Goal: Task Accomplishment & Management: Manage account settings

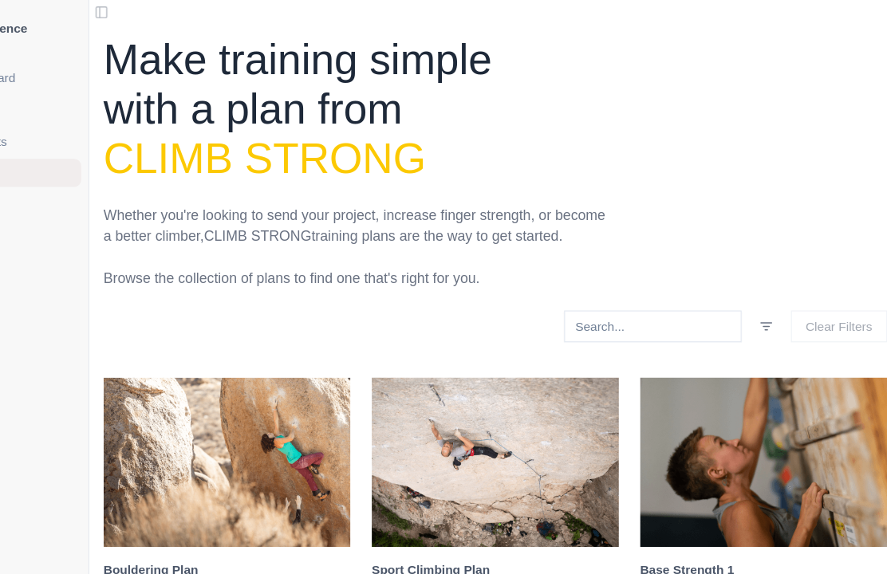
click at [59, 314] on div "Dashboard Planner Workouts Plans Performance Metrics Goals Tests" at bounding box center [76, 277] width 152 height 453
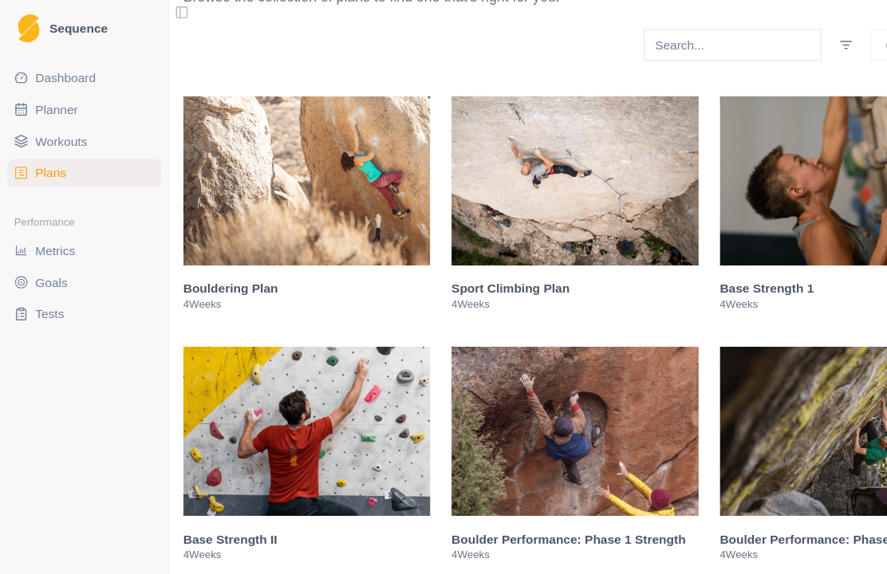
scroll to position [254, 0]
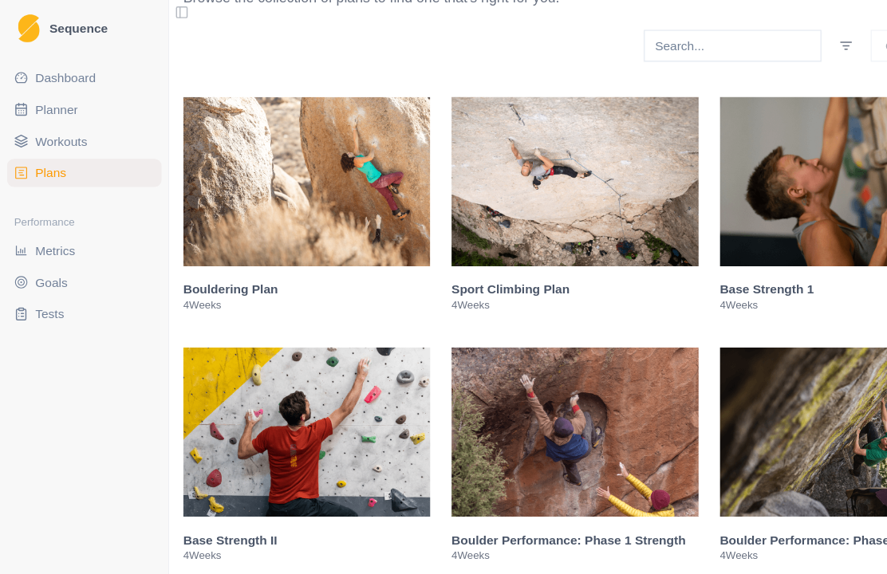
click at [503, 270] on h3 "Sport Climbing Plan" at bounding box center [520, 262] width 223 height 16
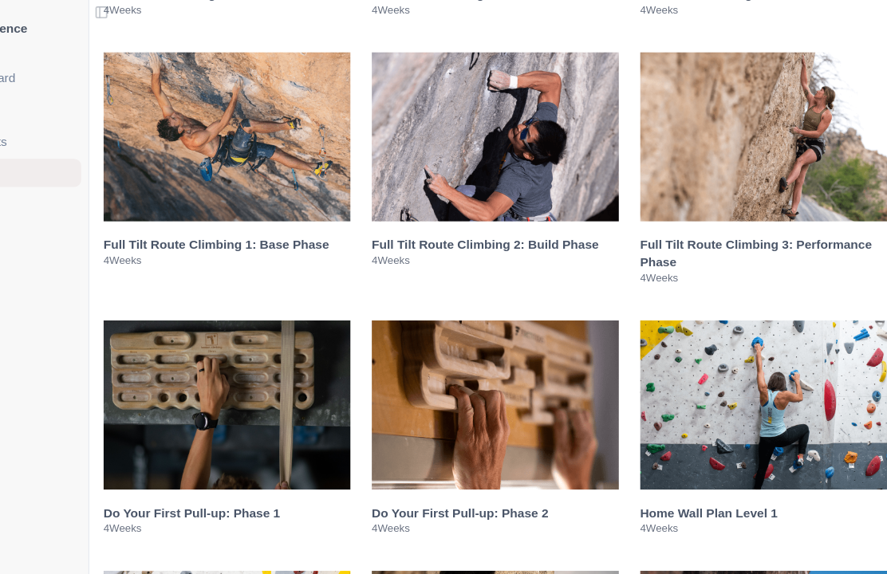
scroll to position [3224, 0]
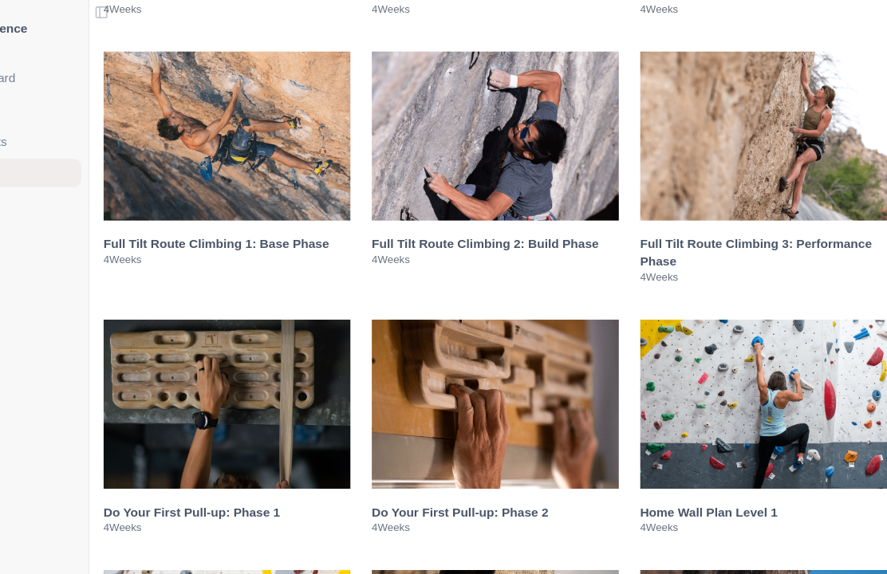
click at [232, 228] on h3 "Full Tilt Route Climbing 1: Base Phase" at bounding box center [277, 220] width 223 height 16
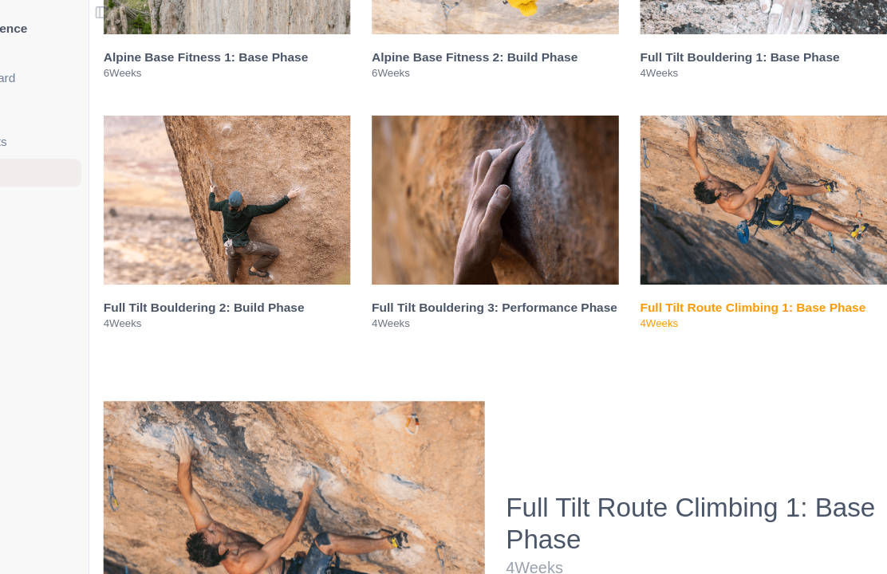
scroll to position [1370, 0]
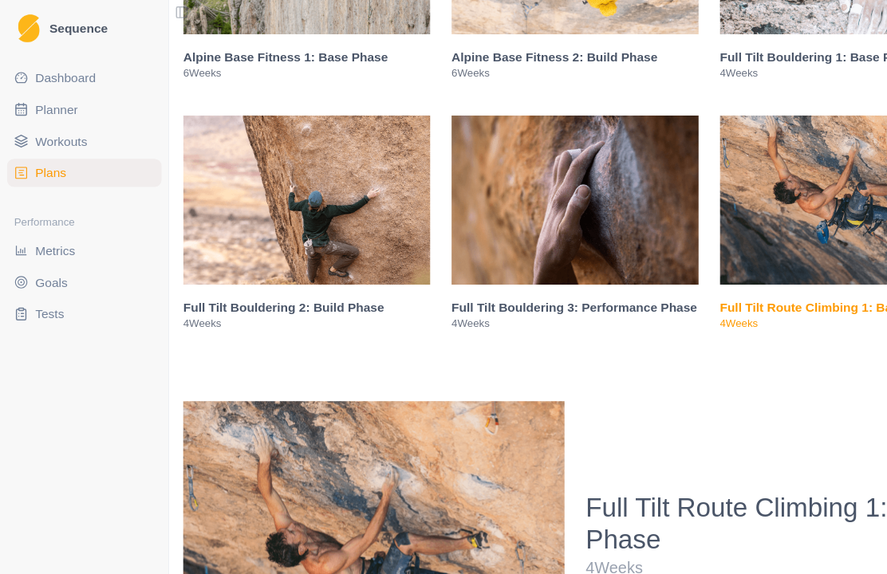
click at [41, 102] on span "Planner" at bounding box center [51, 99] width 38 height 16
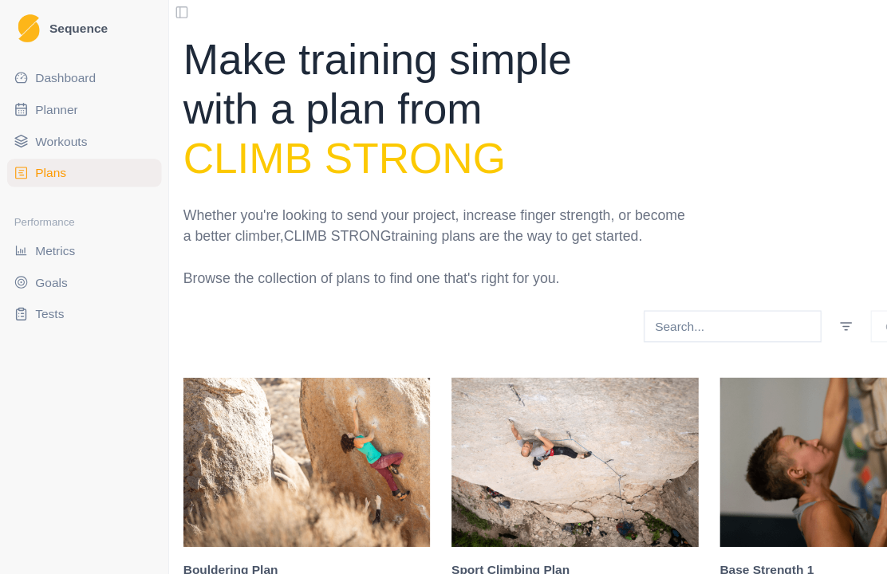
select select "month"
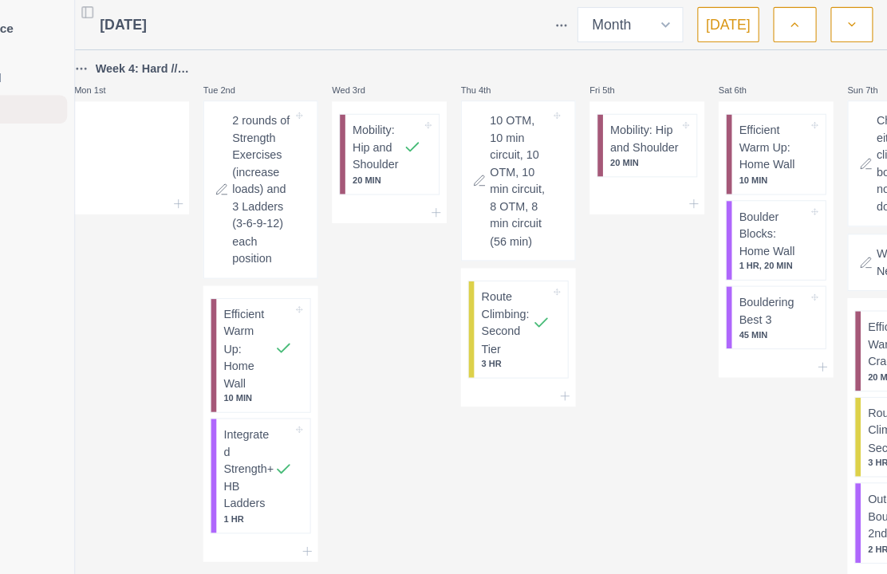
scroll to position [0, 94]
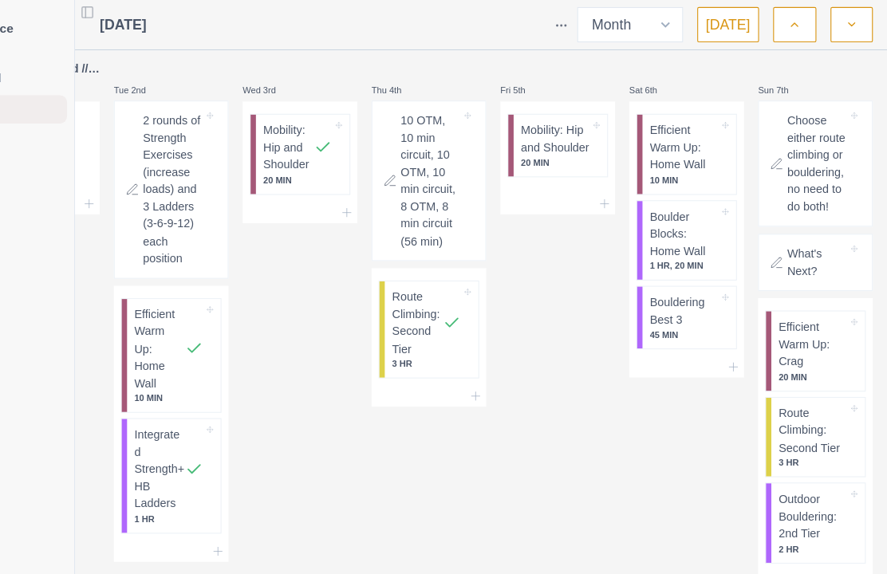
click at [850, 21] on icon "button" at bounding box center [855, 22] width 11 height 16
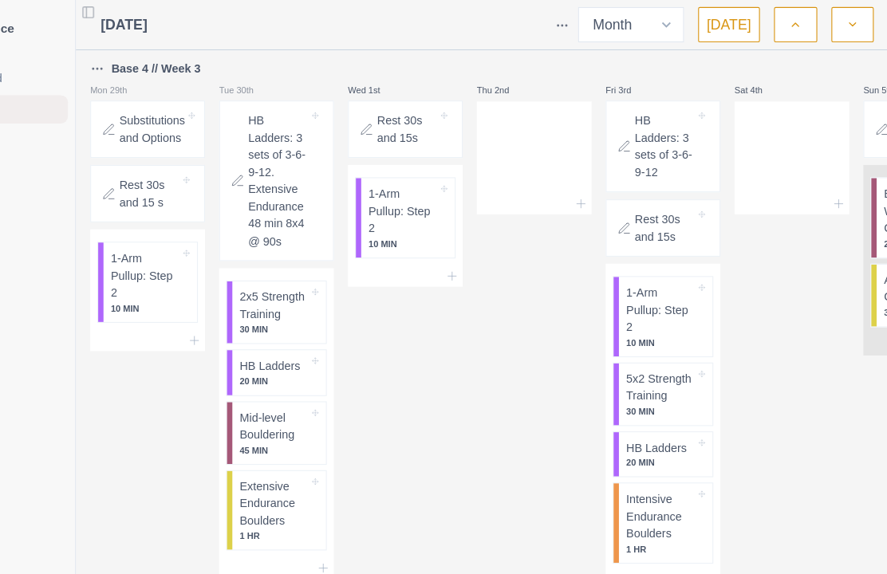
click at [850, 24] on icon "button" at bounding box center [855, 22] width 11 height 16
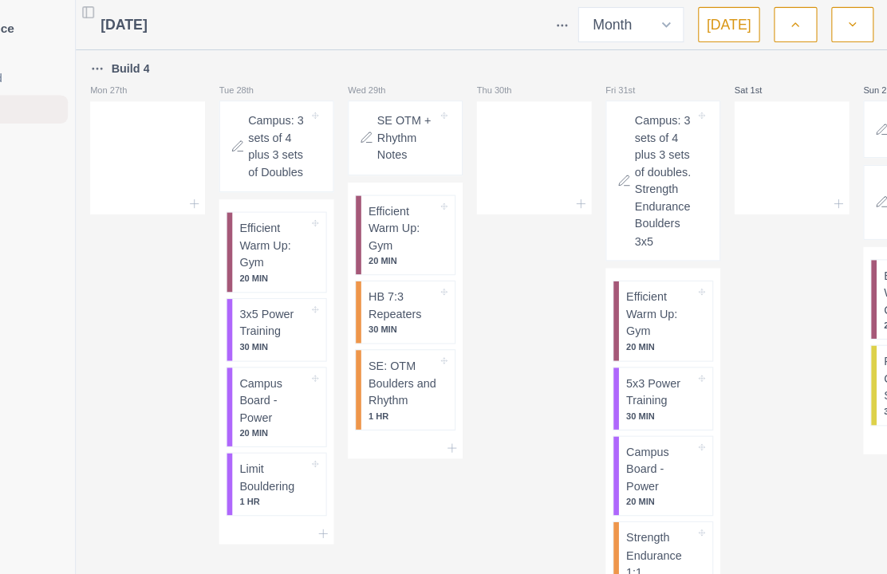
click at [836, 22] on button "button" at bounding box center [855, 22] width 38 height 32
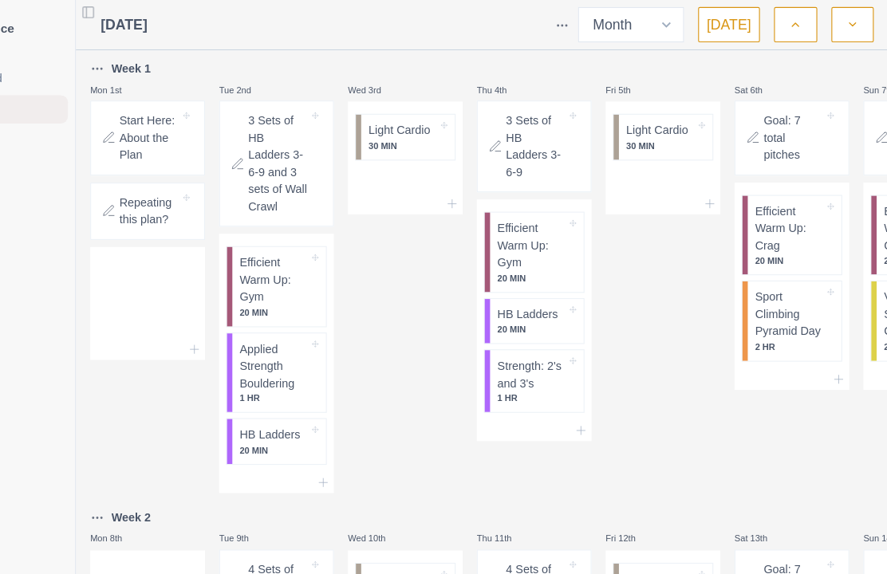
click at [850, 26] on icon "button" at bounding box center [855, 22] width 11 height 16
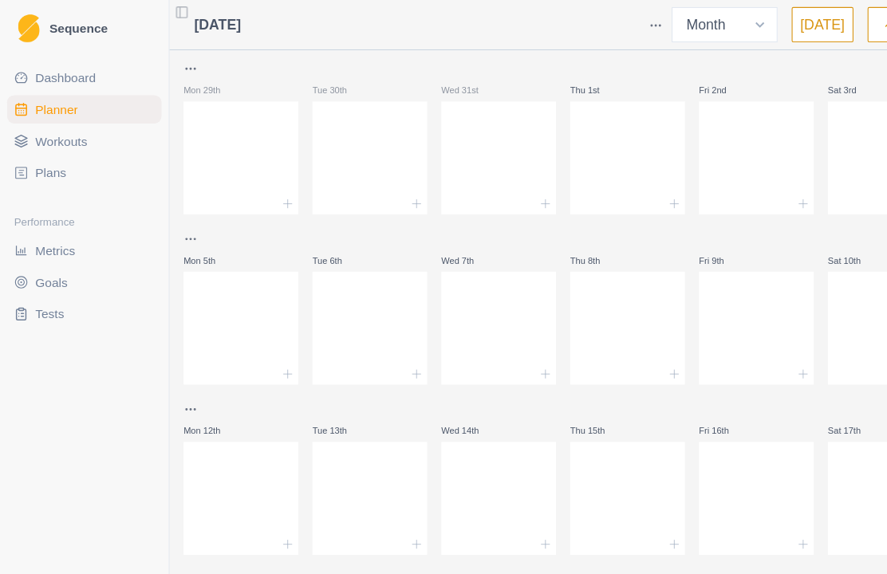
click at [60, 102] on span "Planner" at bounding box center [51, 99] width 38 height 16
click at [43, 165] on link "Plans" at bounding box center [76, 157] width 140 height 26
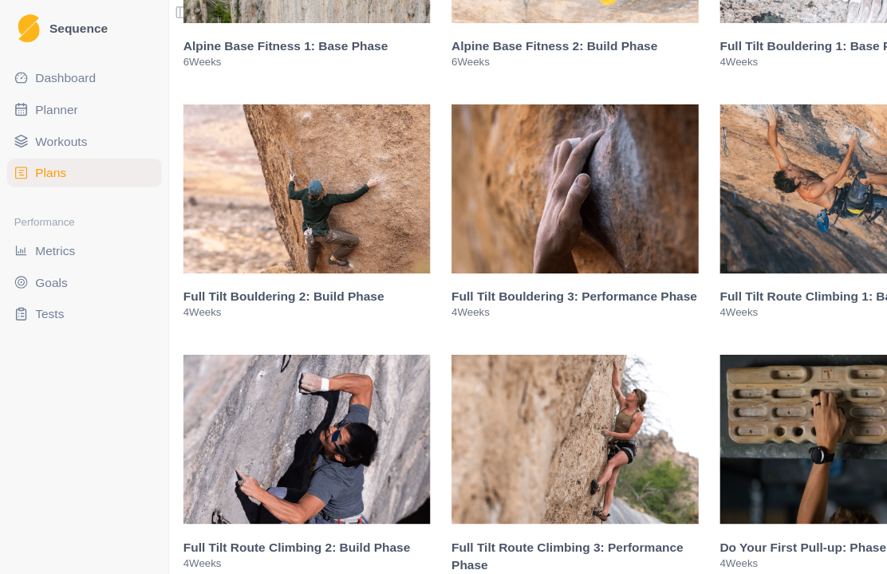
scroll to position [1380, 0]
click at [724, 289] on p "4 Weeks" at bounding box center [762, 282] width 223 height 13
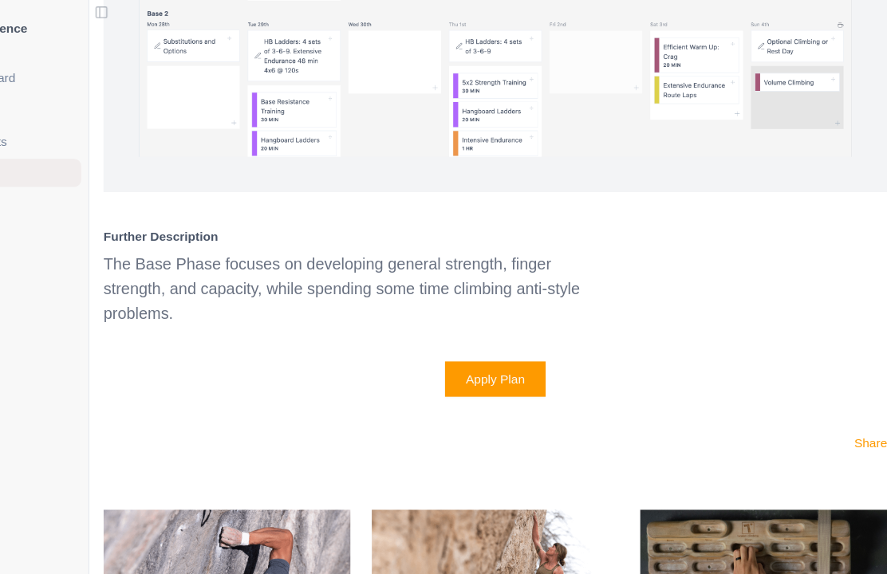
scroll to position [2471, 0]
click at [475, 359] on button "Apply Plan" at bounding box center [521, 343] width 92 height 32
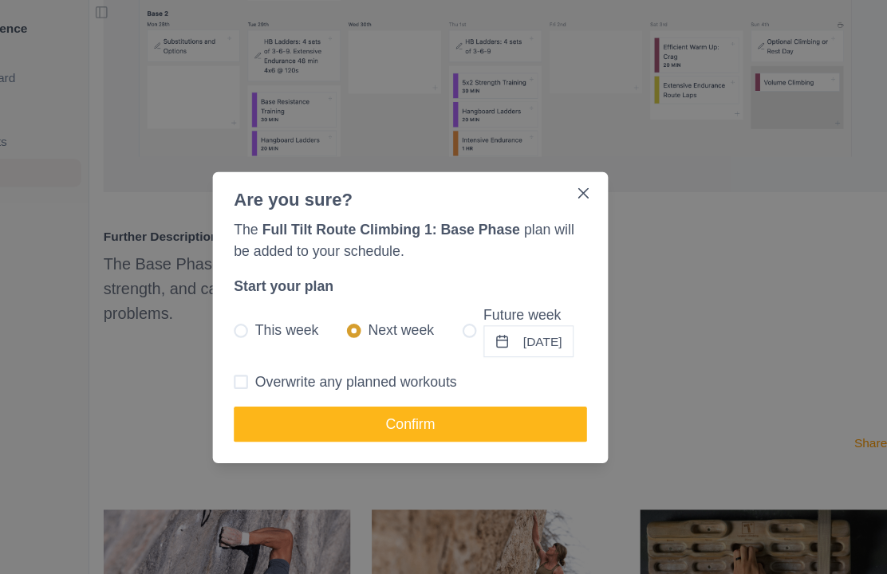
click at [491, 300] on span at bounding box center [497, 299] width 13 height 13
click at [490, 300] on input "Future week [DATE]" at bounding box center [490, 299] width 1 height 1
radio input "true"
click at [515, 312] on button "[DATE]" at bounding box center [550, 308] width 81 height 29
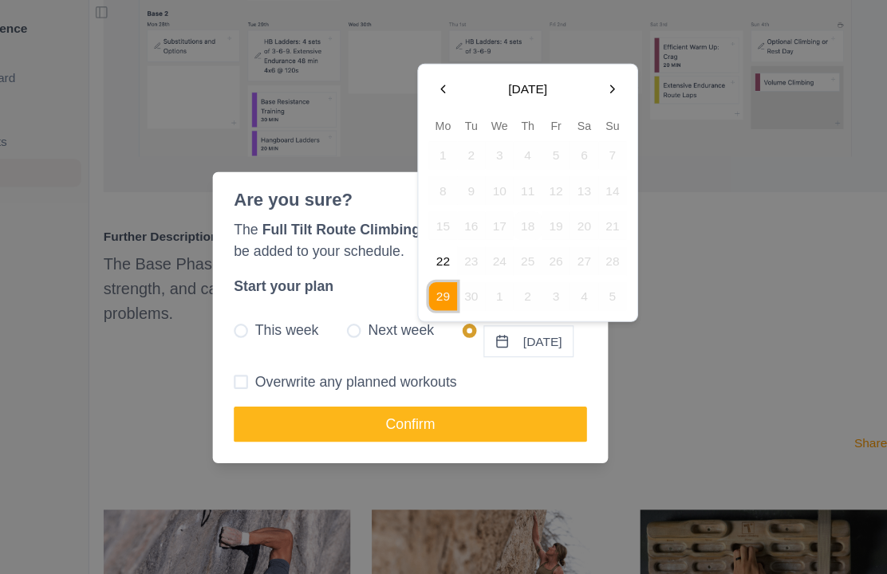
click at [614, 82] on button "Go to the Next Month" at bounding box center [627, 81] width 26 height 26
click at [614, 79] on button "Go to the Next Month" at bounding box center [627, 81] width 26 height 26
click at [614, 83] on button "Go to the Next Month" at bounding box center [627, 81] width 26 height 26
click at [614, 85] on button "Go to the Next Month" at bounding box center [627, 81] width 26 height 26
click at [460, 176] on button "5" at bounding box center [473, 173] width 26 height 26
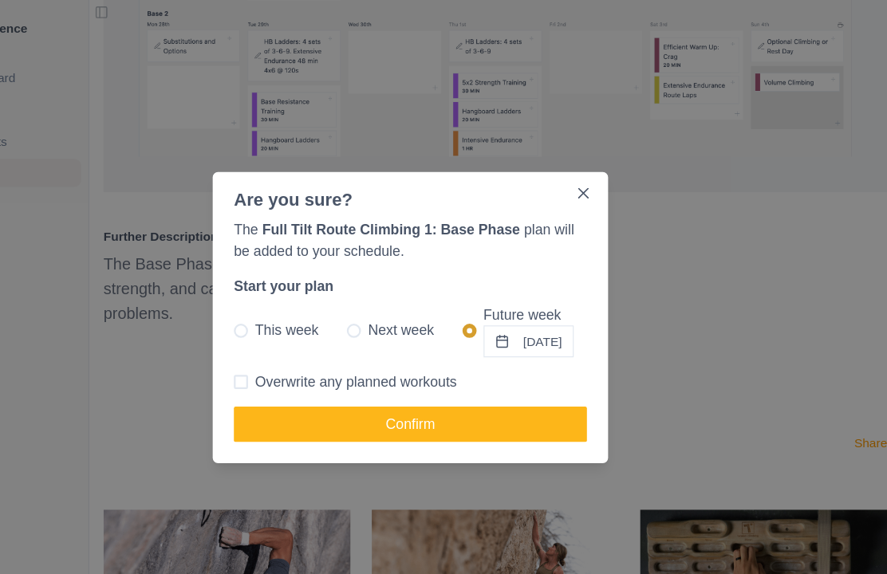
click at [308, 390] on button "Confirm" at bounding box center [443, 384] width 319 height 32
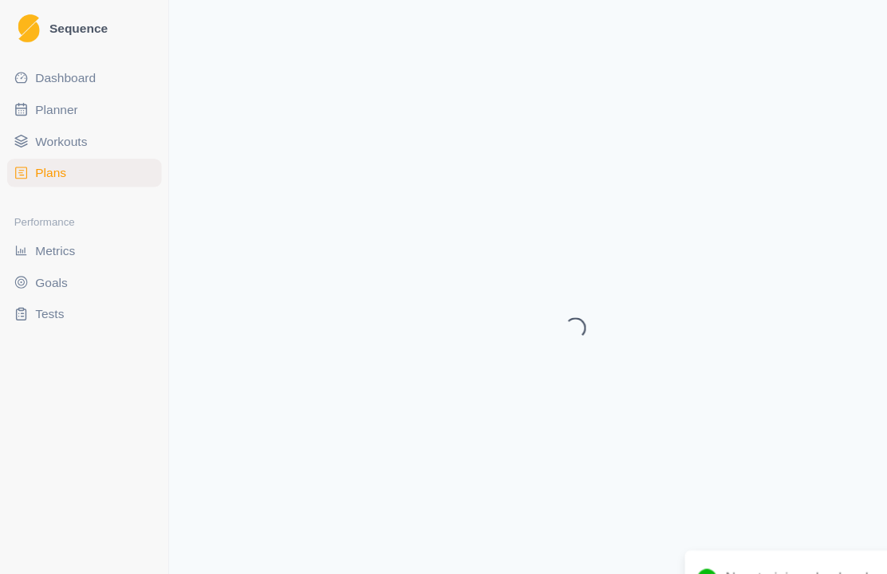
select select "month"
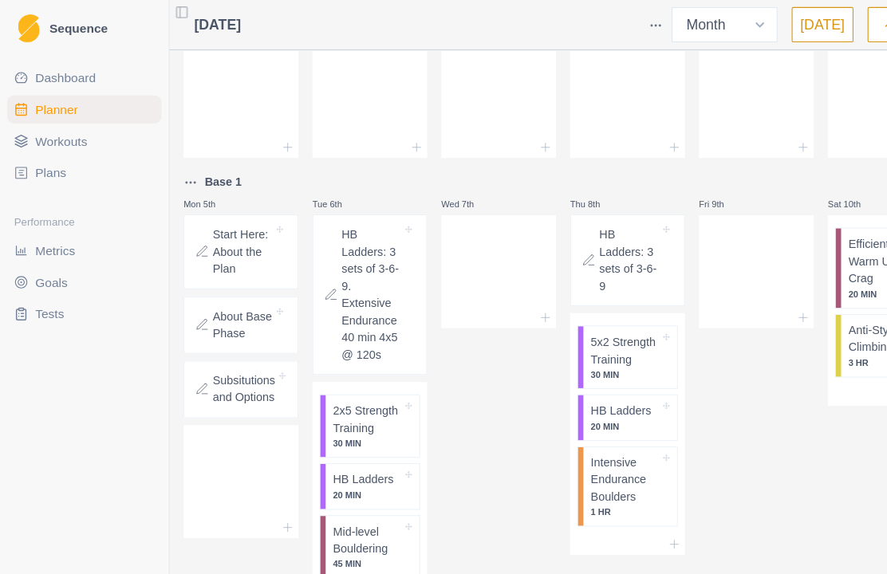
scroll to position [51, 0]
click at [229, 232] on p "Start Here: About the Plan" at bounding box center [219, 227] width 54 height 47
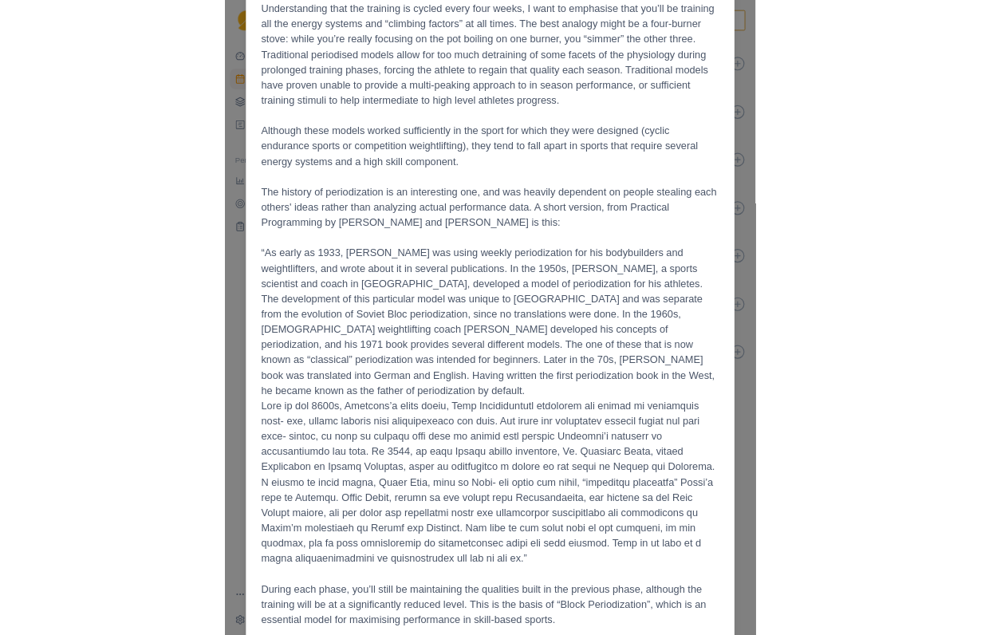
scroll to position [2122, 0]
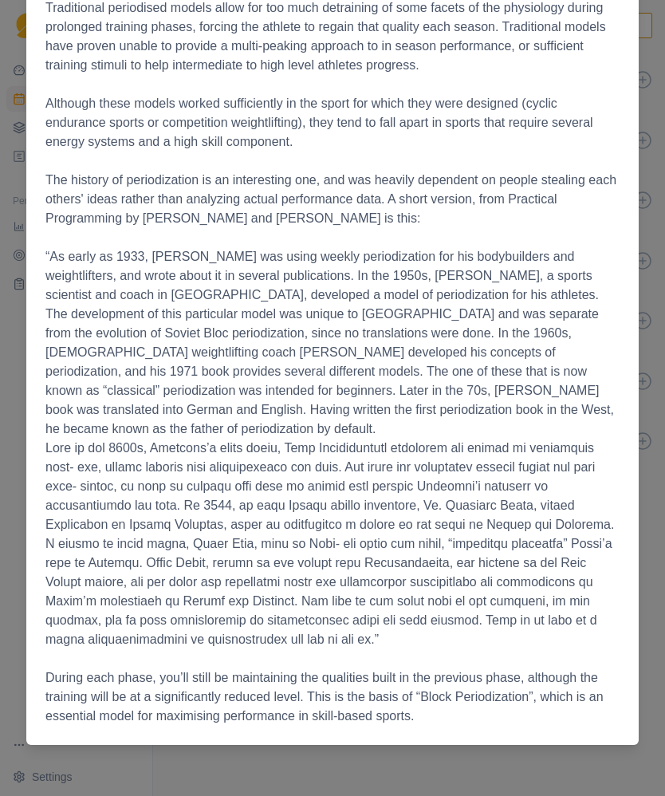
click at [660, 417] on div "Start Here: About the Plan [DATE] The Full Tilt Plan A Three phase program for …" at bounding box center [332, 398] width 665 height 796
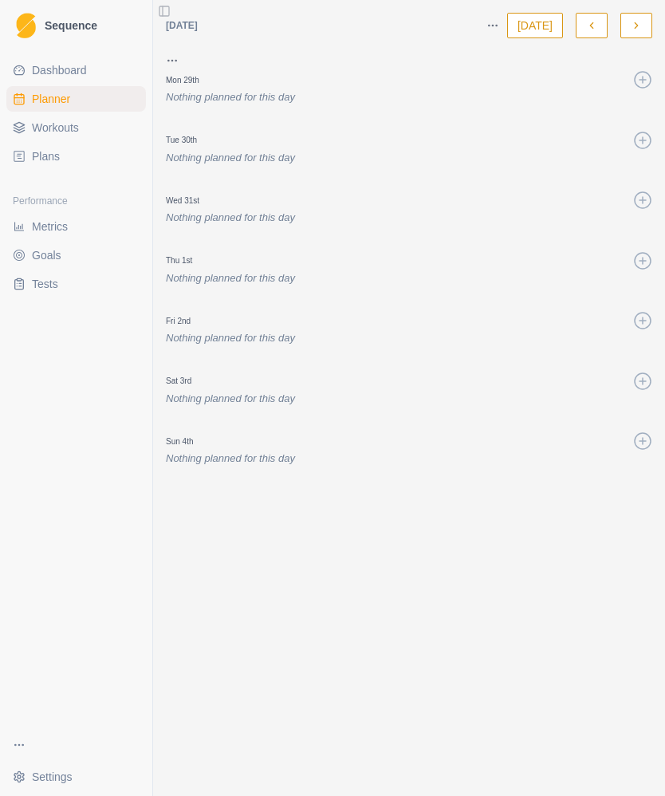
select select "month"
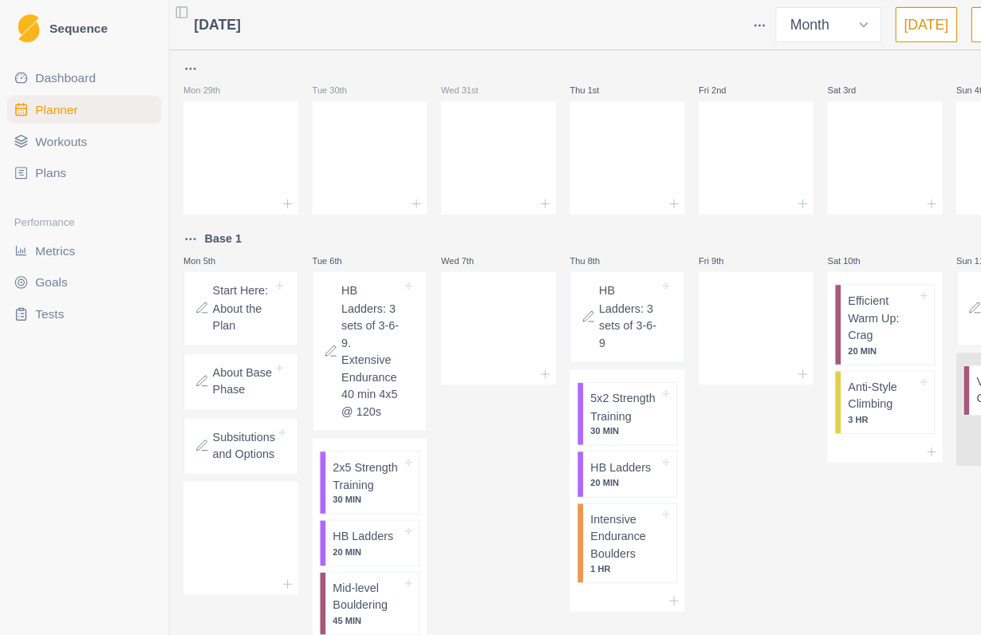
click at [217, 361] on p "About Base Phase" at bounding box center [219, 345] width 54 height 31
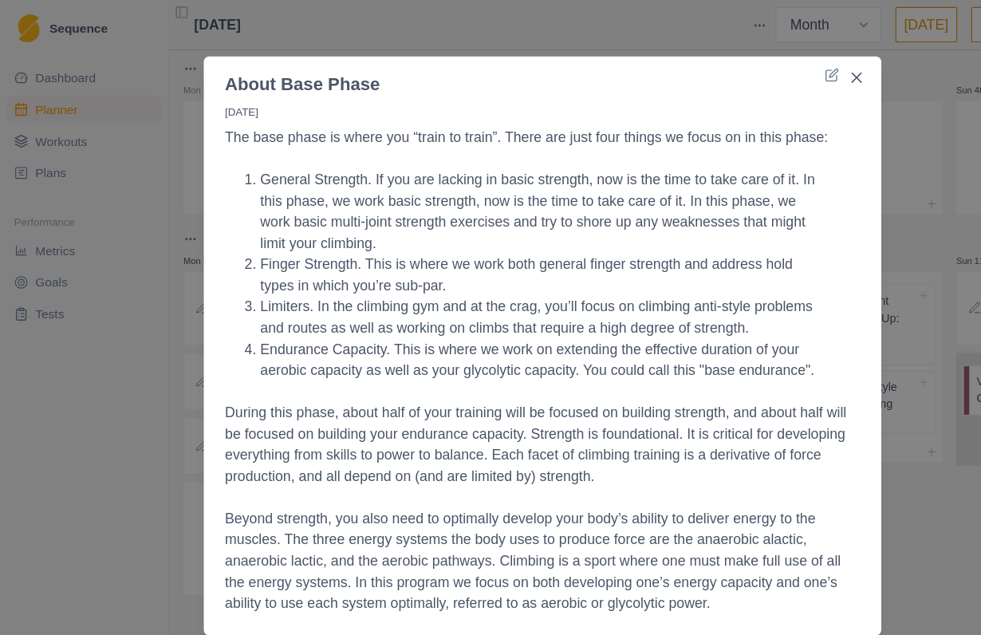
scroll to position [10, 0]
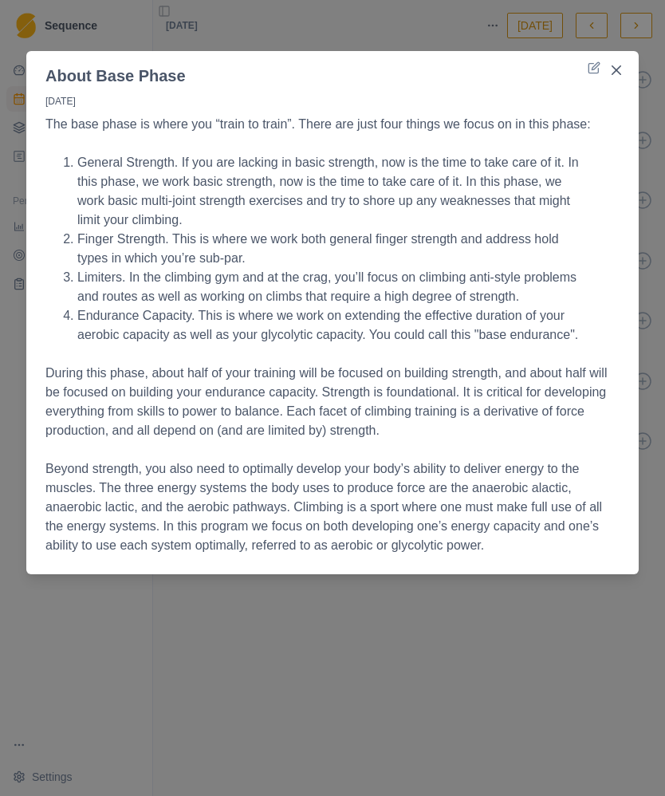
click at [623, 73] on button "Close" at bounding box center [617, 70] width 26 height 26
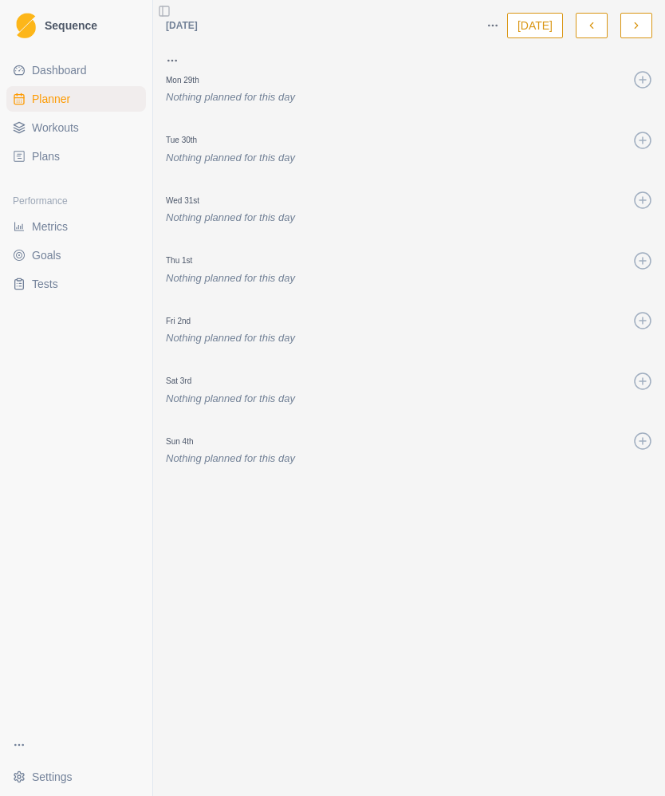
select select "month"
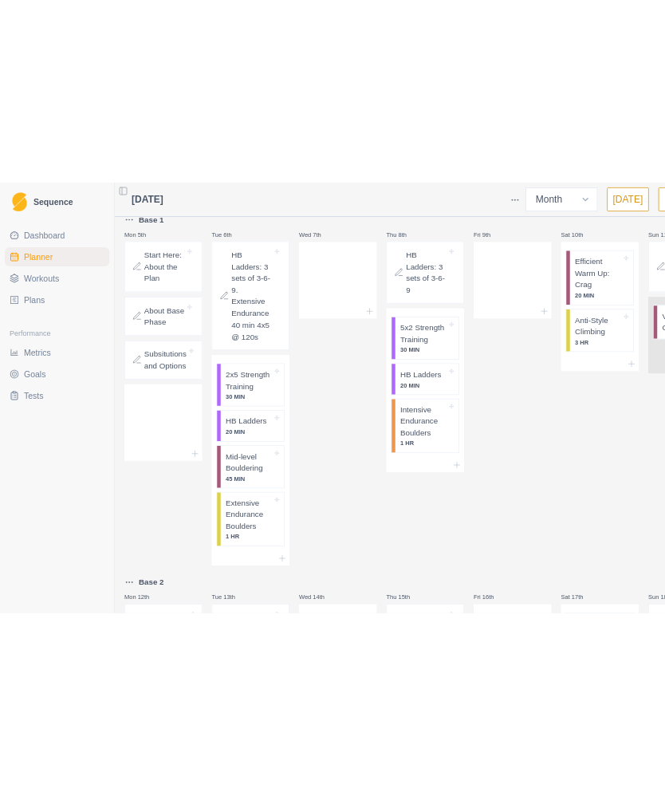
scroll to position [167, 0]
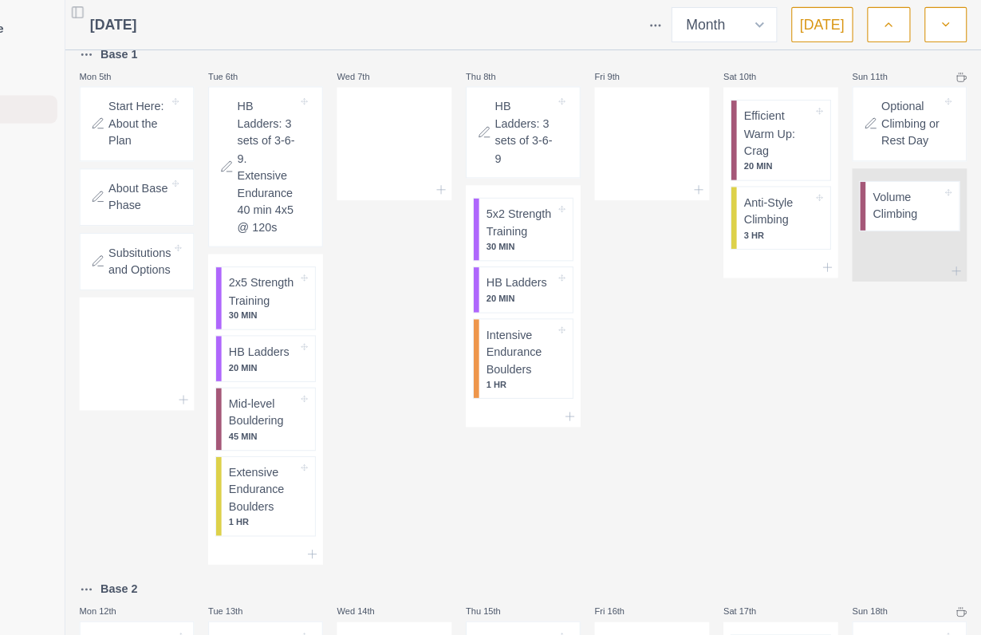
click at [192, 252] on p "Subsitutions and Options" at bounding box center [220, 236] width 57 height 31
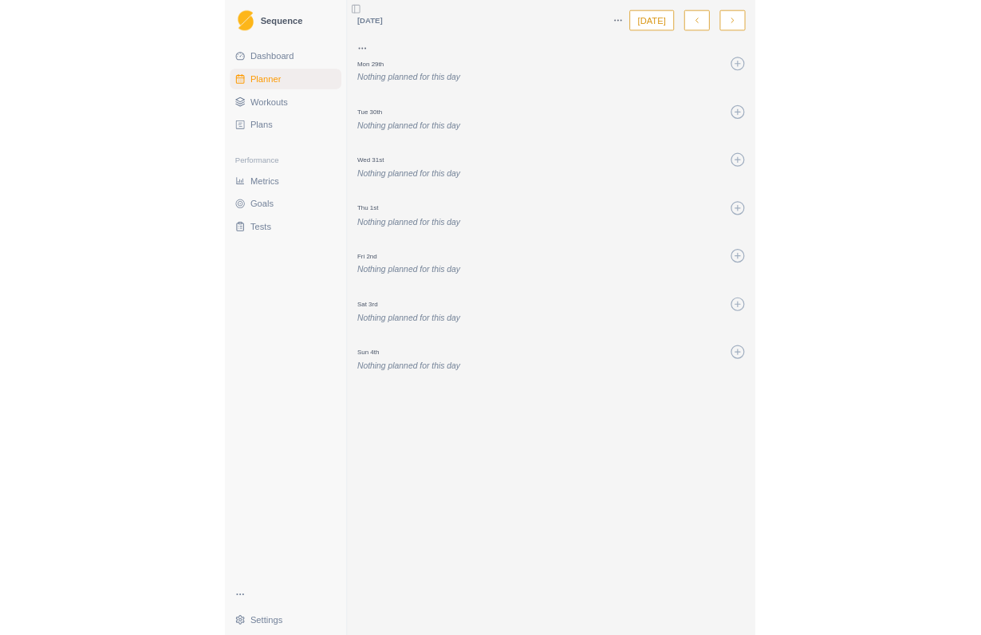
scroll to position [0, 0]
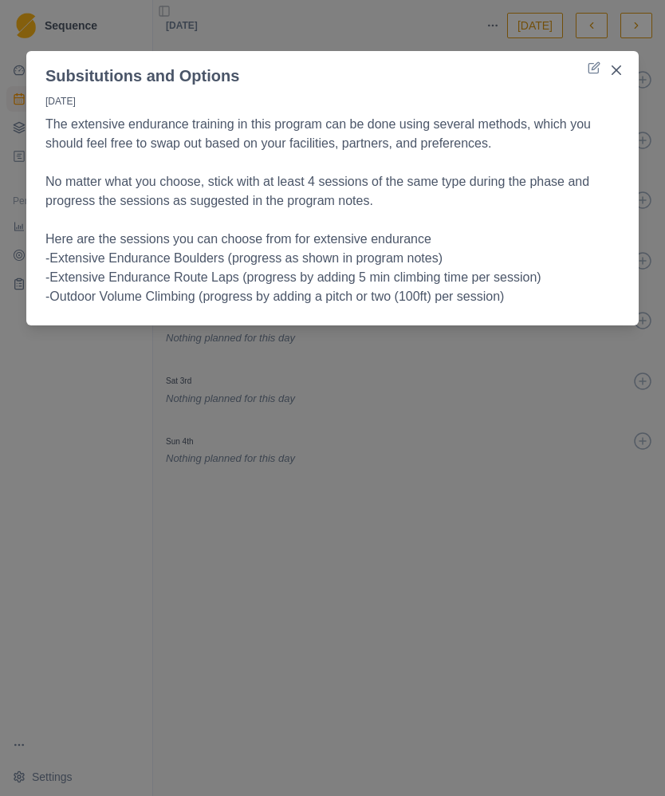
click at [618, 70] on icon "Close" at bounding box center [617, 70] width 10 height 10
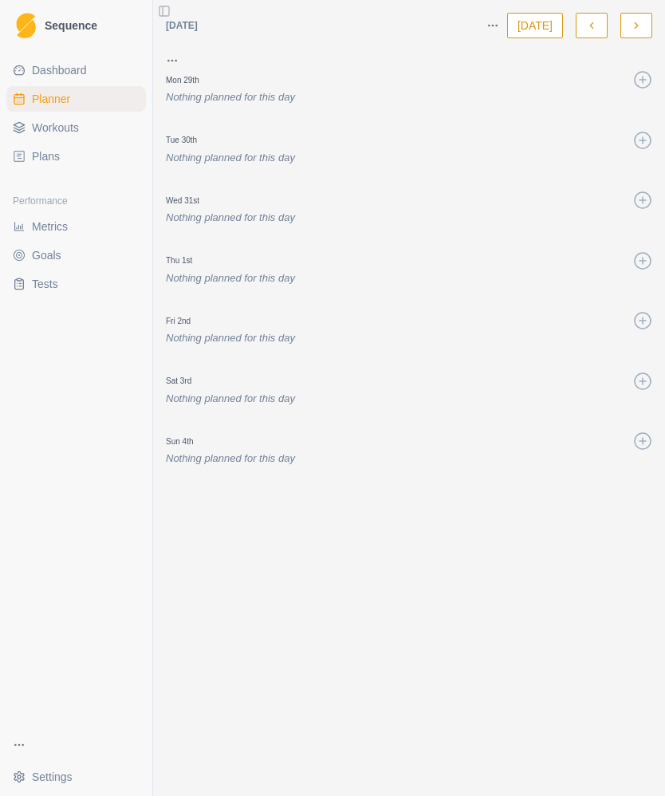
select select "month"
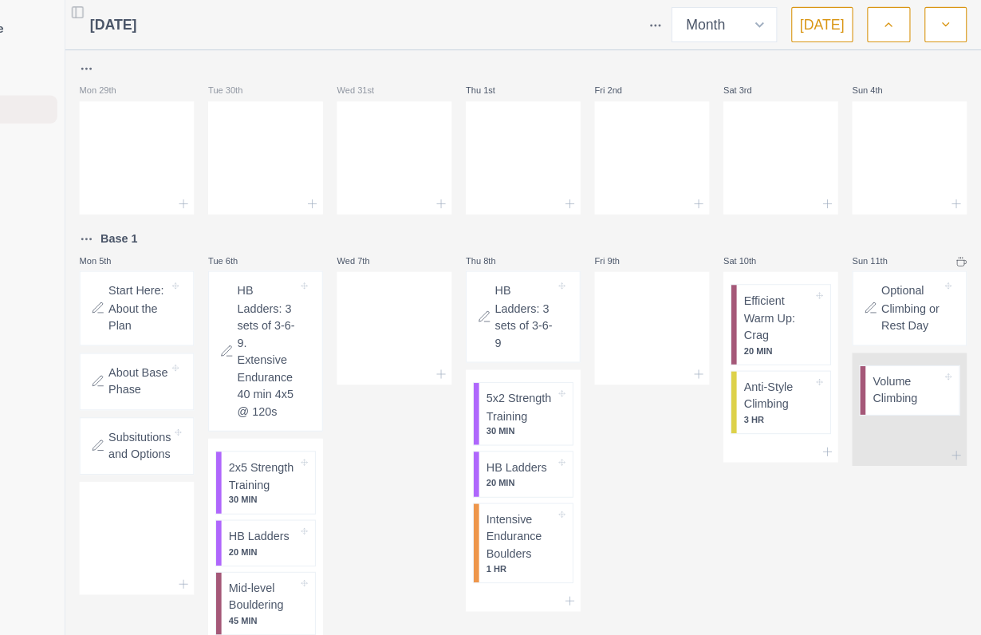
click at [886, 272] on p "Optional Climbing or Rest Day" at bounding box center [918, 278] width 54 height 47
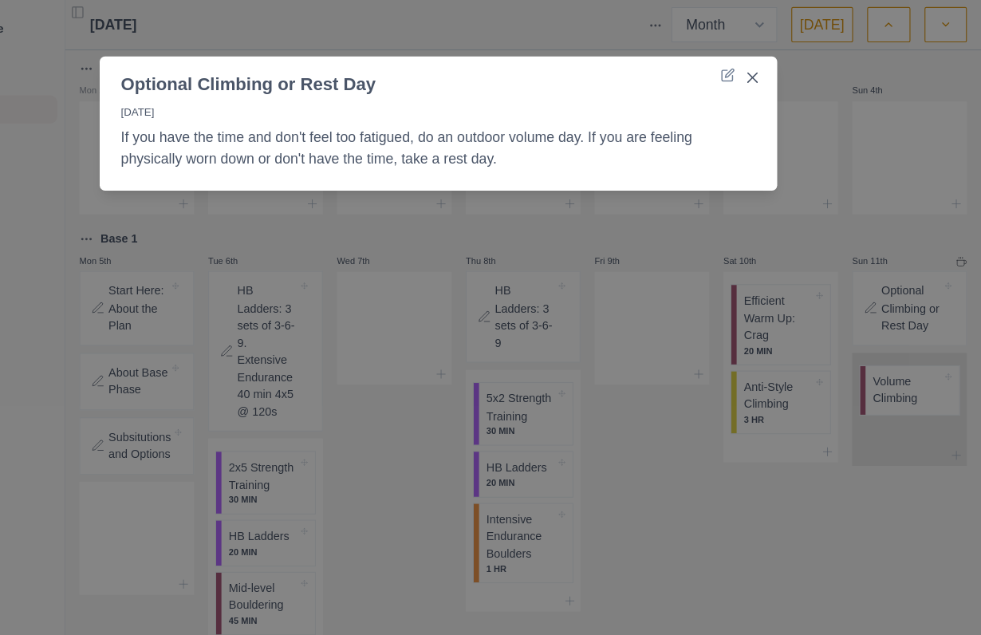
click at [629, 486] on div "Optional Climbing or Rest Day [DATE] If you have the time and don't feel too fa…" at bounding box center [490, 317] width 981 height 635
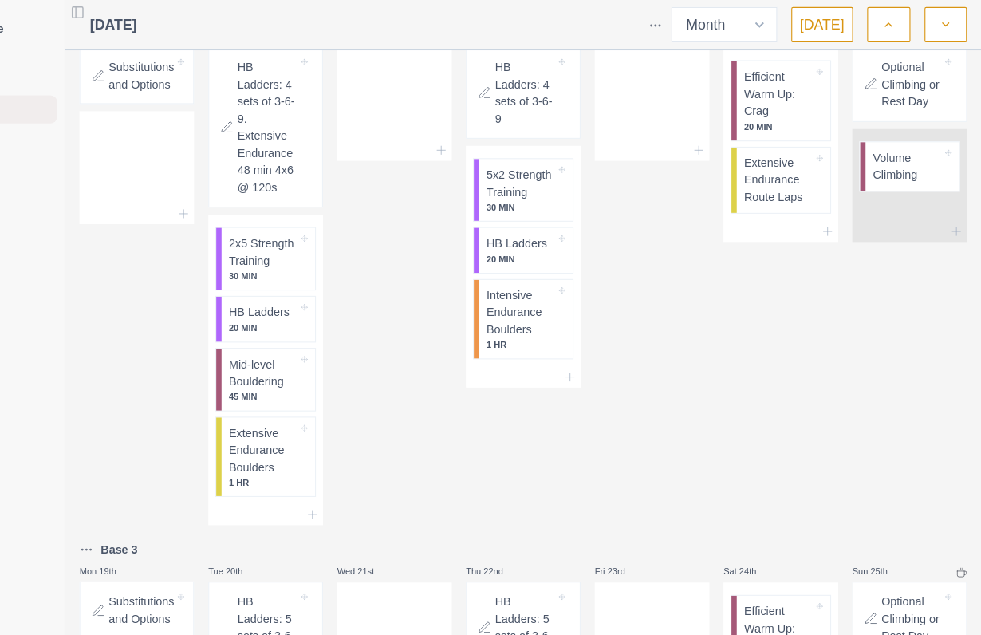
scroll to position [686, 0]
click at [192, 84] on p "Substitutions and Options" at bounding box center [221, 68] width 59 height 31
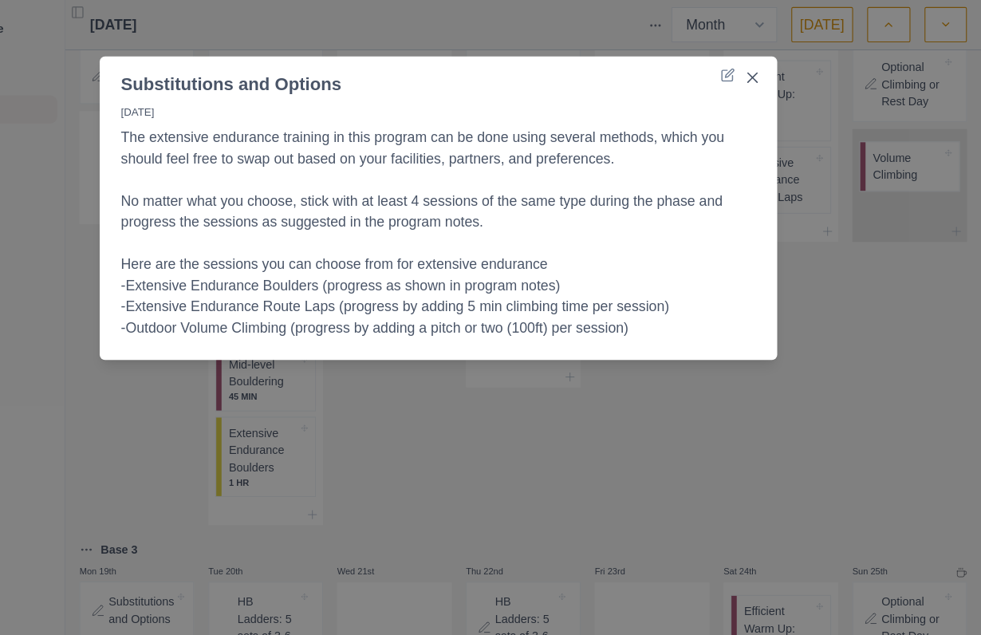
click at [687, 427] on div "Substitutions and Options [DATE] The extensive endurance training in this progr…" at bounding box center [490, 317] width 981 height 635
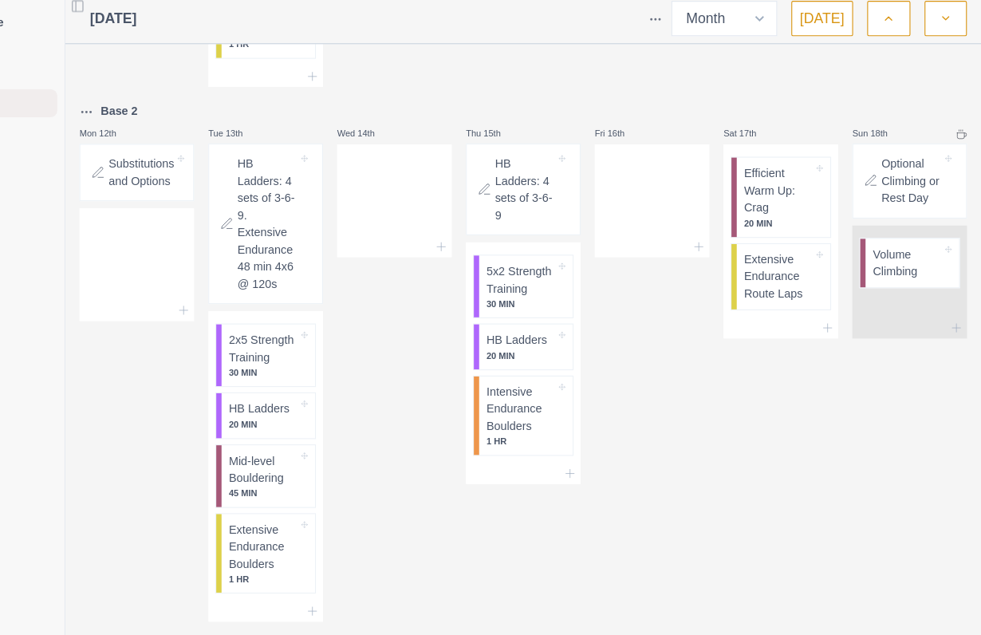
scroll to position [593, 0]
click at [301, 337] on p "2x5 Strength Training" at bounding box center [332, 321] width 62 height 31
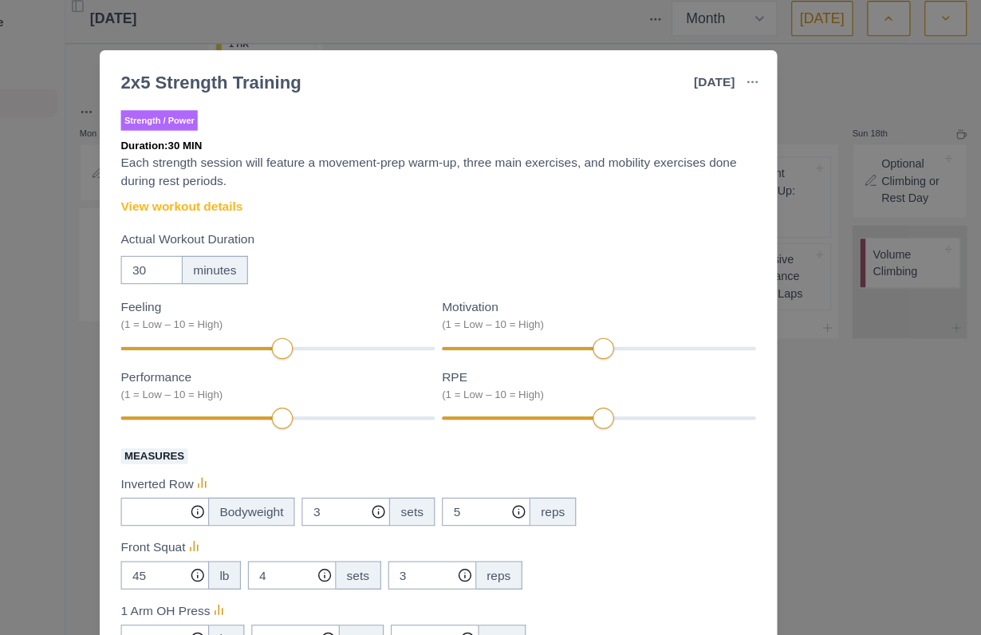
click at [212, 193] on link "View workout details" at bounding box center [258, 192] width 110 height 17
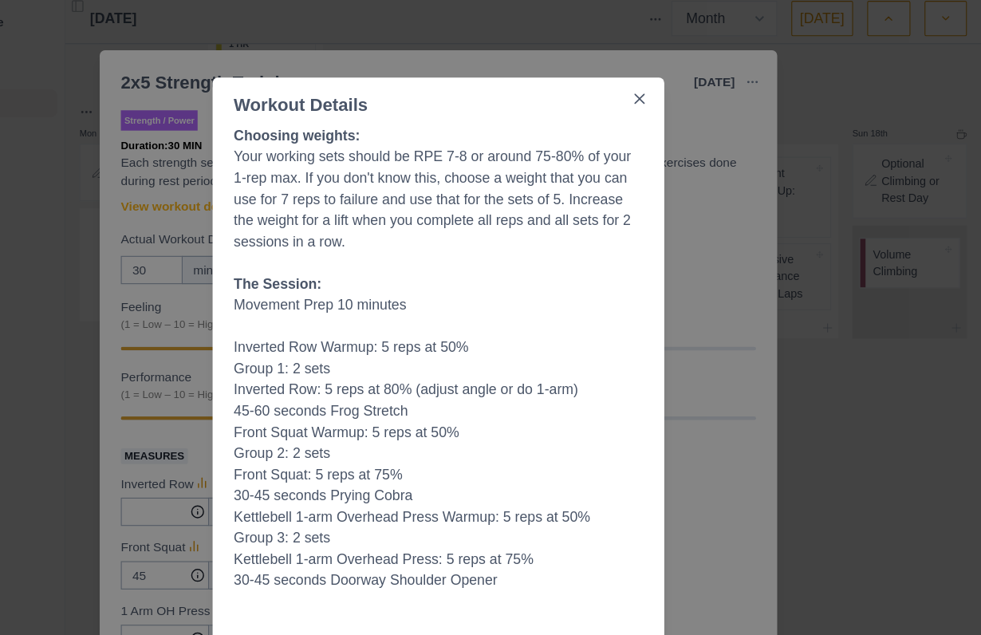
scroll to position [26, 0]
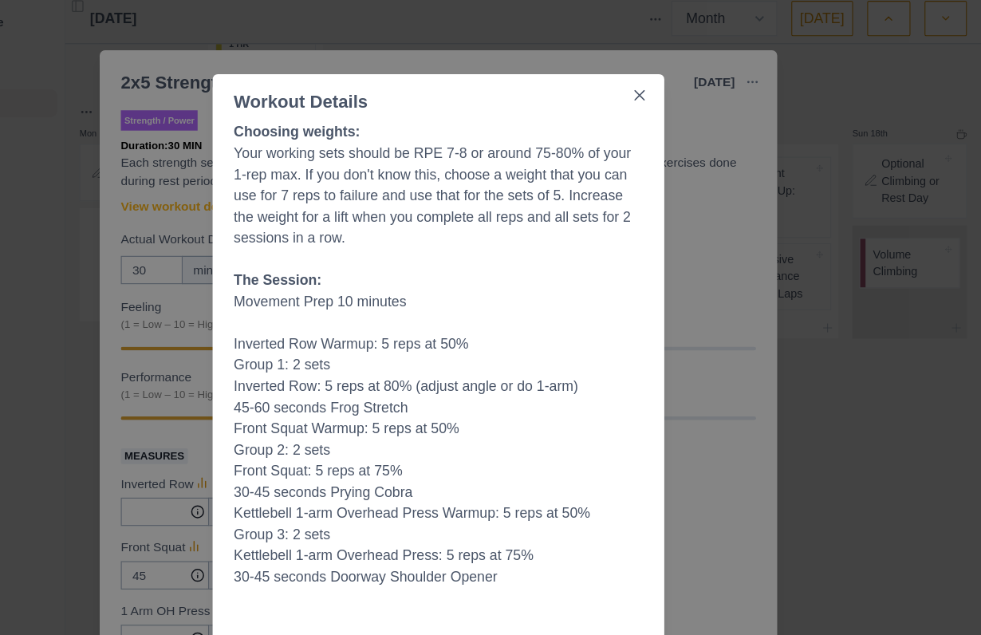
click at [646, 369] on div "Workout Details Choosing weights: Your working sets should be RPE 7-8 or around…" at bounding box center [490, 317] width 981 height 635
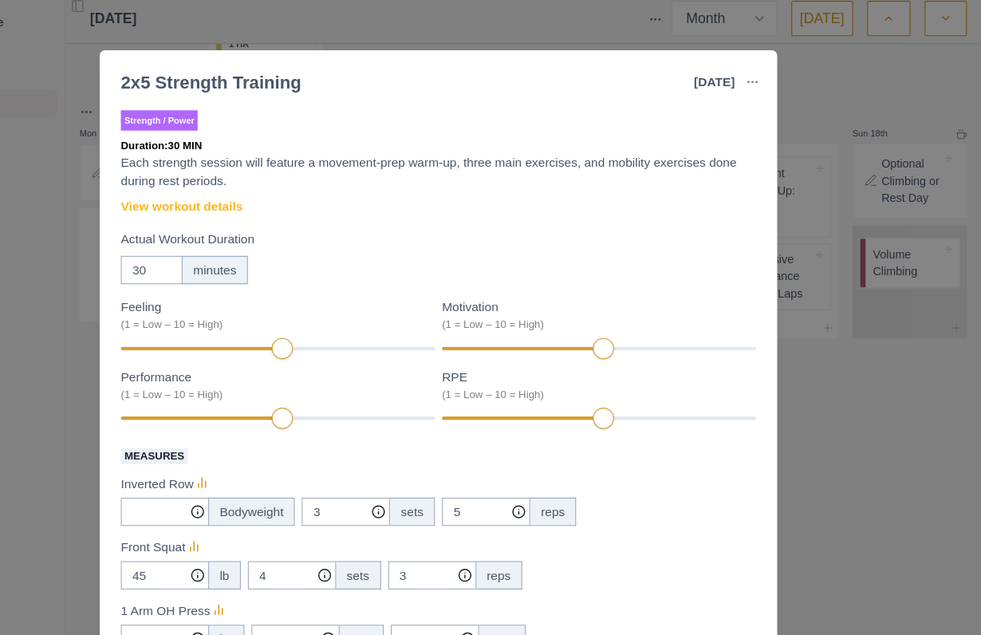
click at [203, 195] on link "View workout details" at bounding box center [258, 192] width 110 height 17
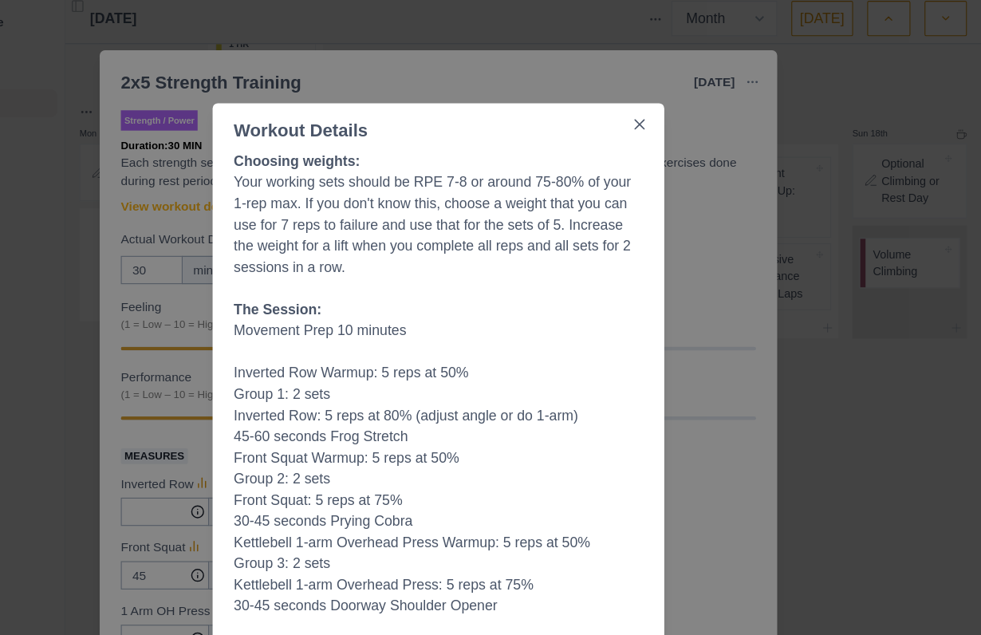
click at [660, 114] on button "Close" at bounding box center [673, 118] width 26 height 26
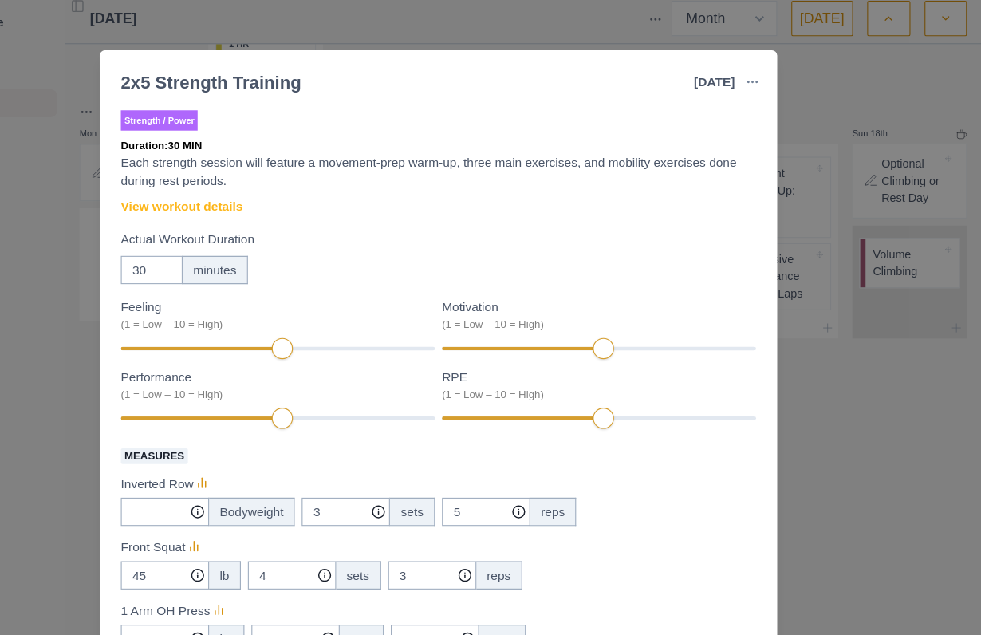
click at [752, 401] on div "2x5 Strength Training [DATE] Link To Goal View Workout Metrics Edit Original Wo…" at bounding box center [490, 317] width 981 height 635
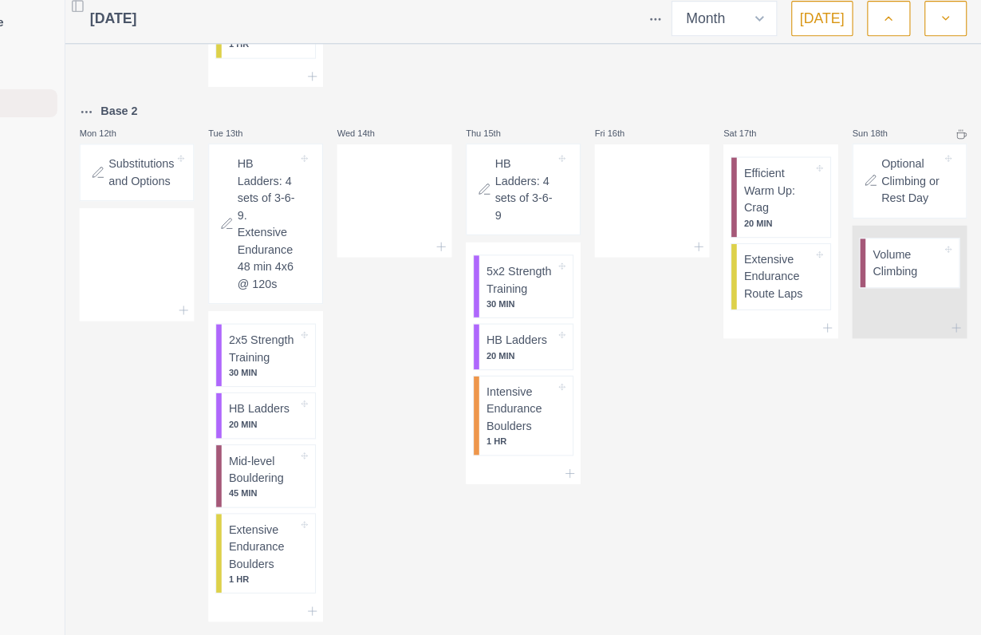
click at [301, 384] on p "HB Ladders" at bounding box center [328, 376] width 55 height 16
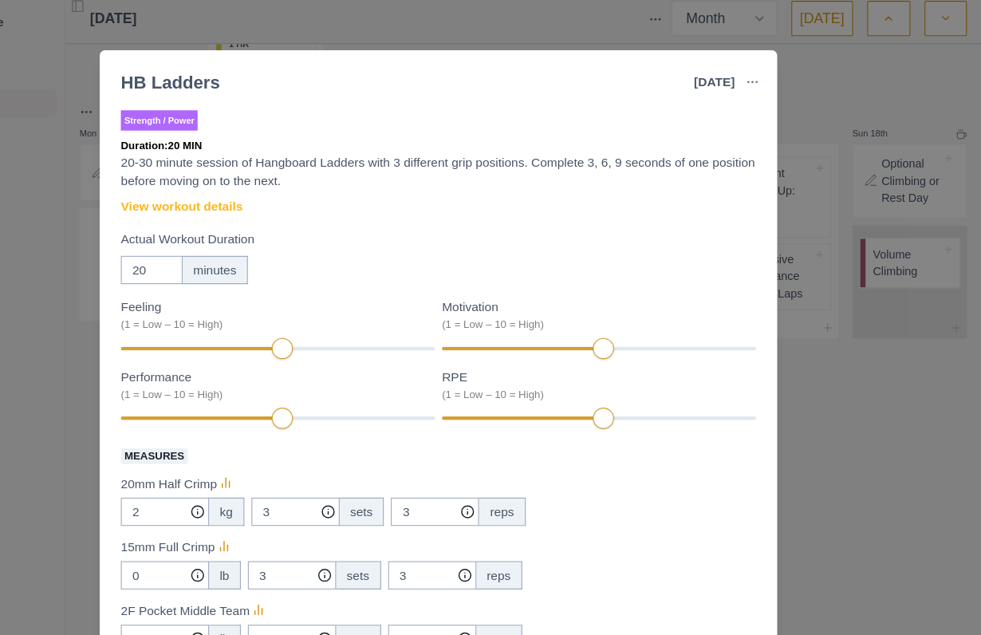
click at [207, 184] on link "View workout details" at bounding box center [258, 192] width 110 height 17
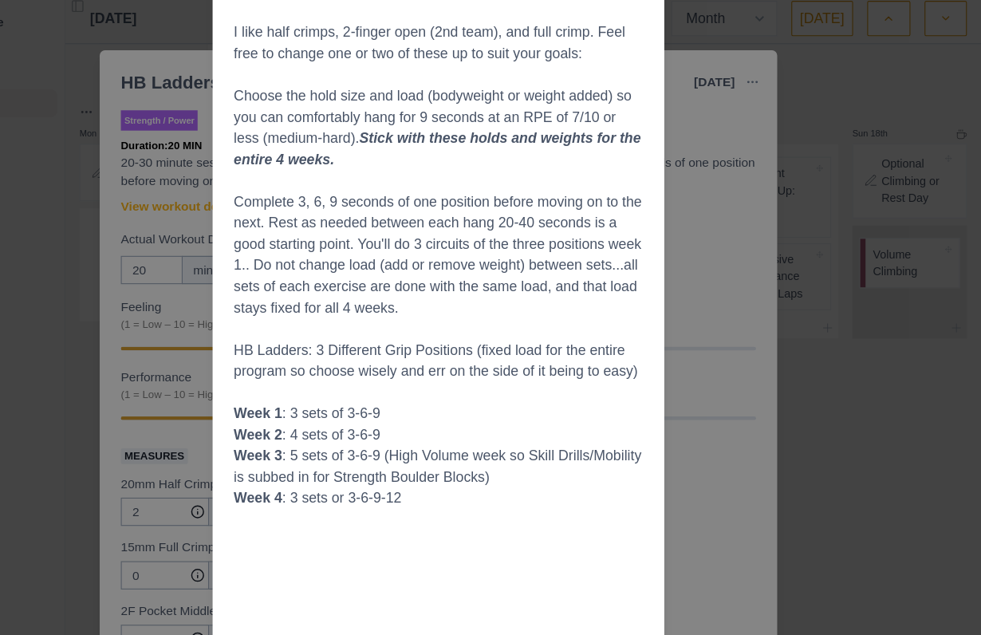
scroll to position [0, 0]
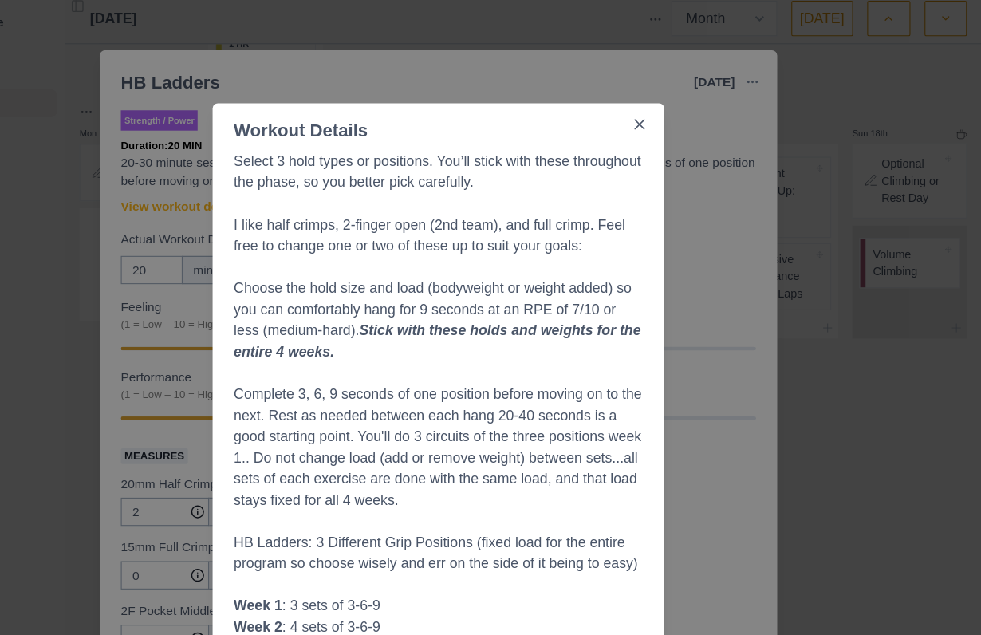
click at [660, 391] on div "Workout Details Select 3 hold types or positions. You’ll stick with these throu…" at bounding box center [490, 317] width 981 height 635
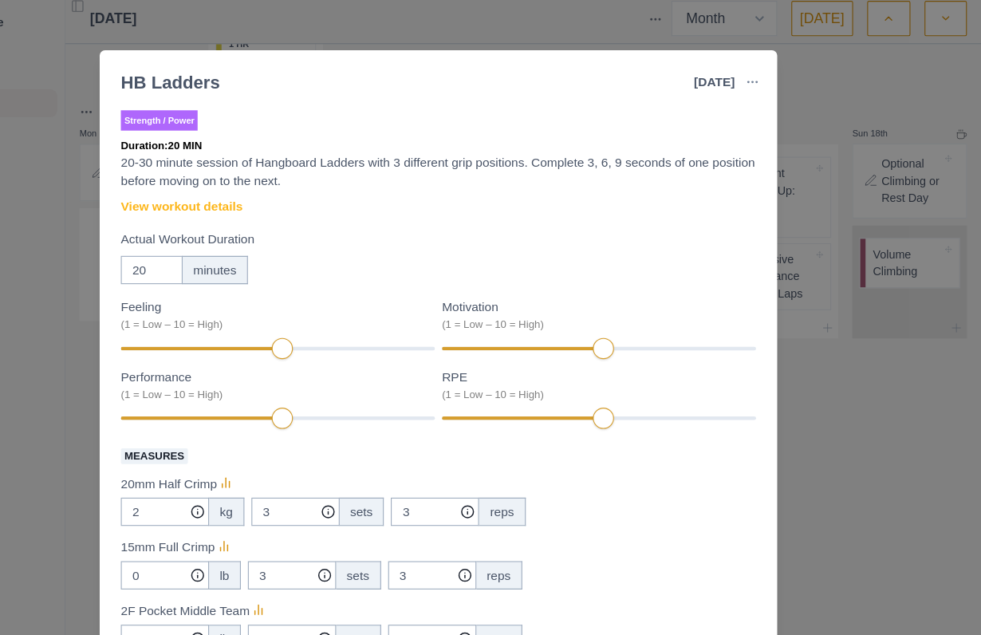
click at [203, 191] on link "View workout details" at bounding box center [258, 192] width 110 height 17
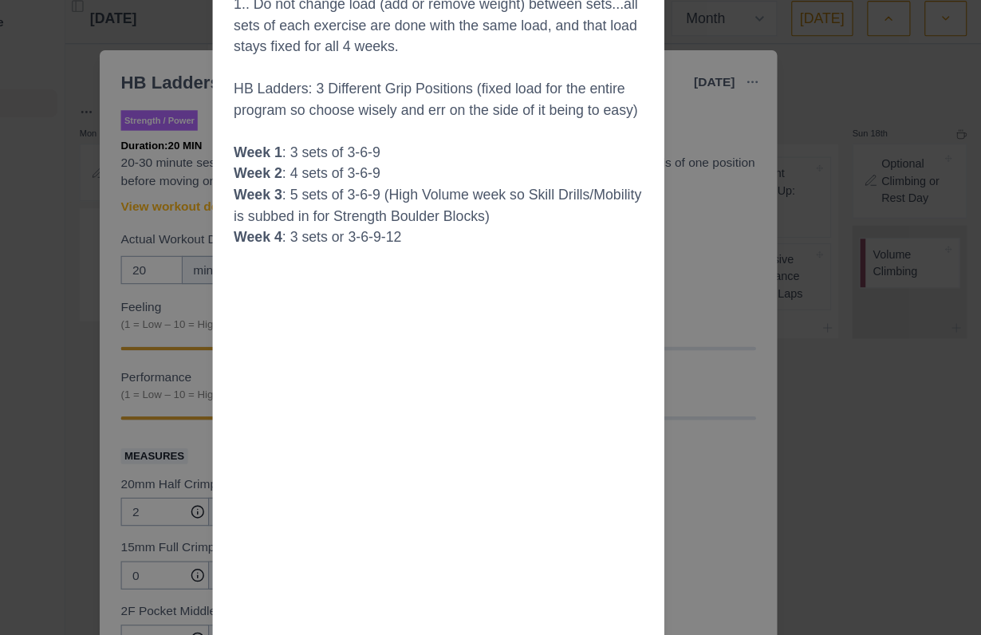
scroll to position [411, 0]
click at [37, 298] on div "Workout Details Select 3 hold types or positions. You’ll stick with these throu…" at bounding box center [490, 317] width 981 height 635
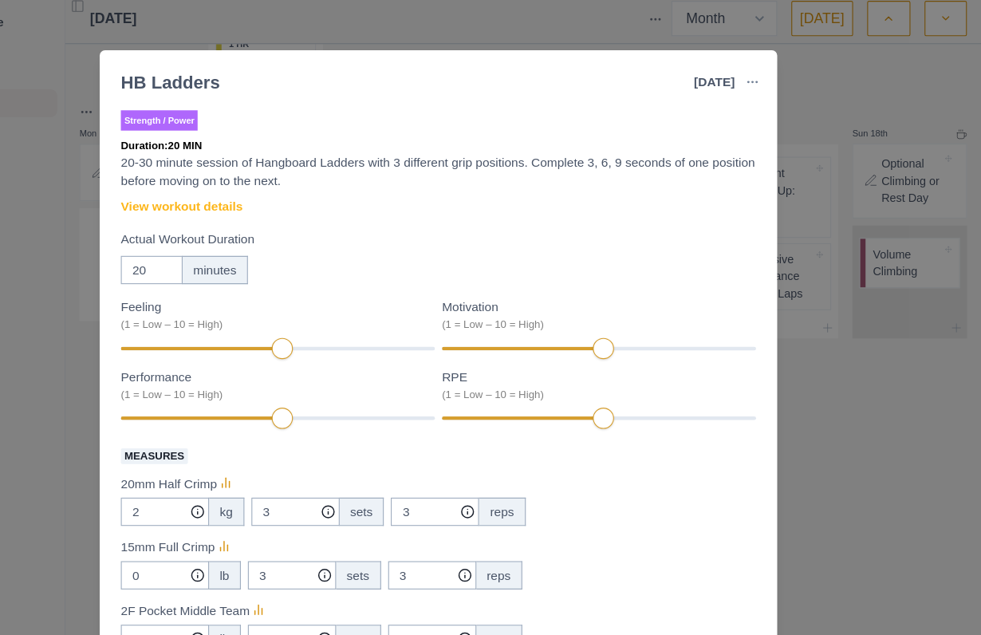
click at [34, 302] on div "HB Ladders [DATE] Link To Goal View Workout Metrics Edit Original Workout Resch…" at bounding box center [490, 317] width 981 height 635
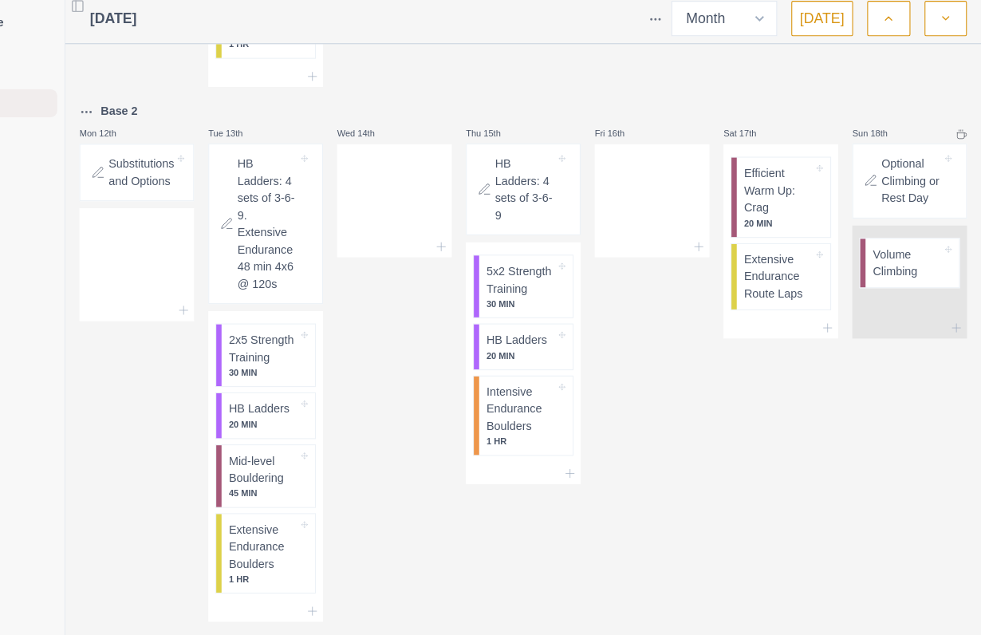
click at [301, 446] on p "Mid-level Bouldering" at bounding box center [332, 430] width 62 height 31
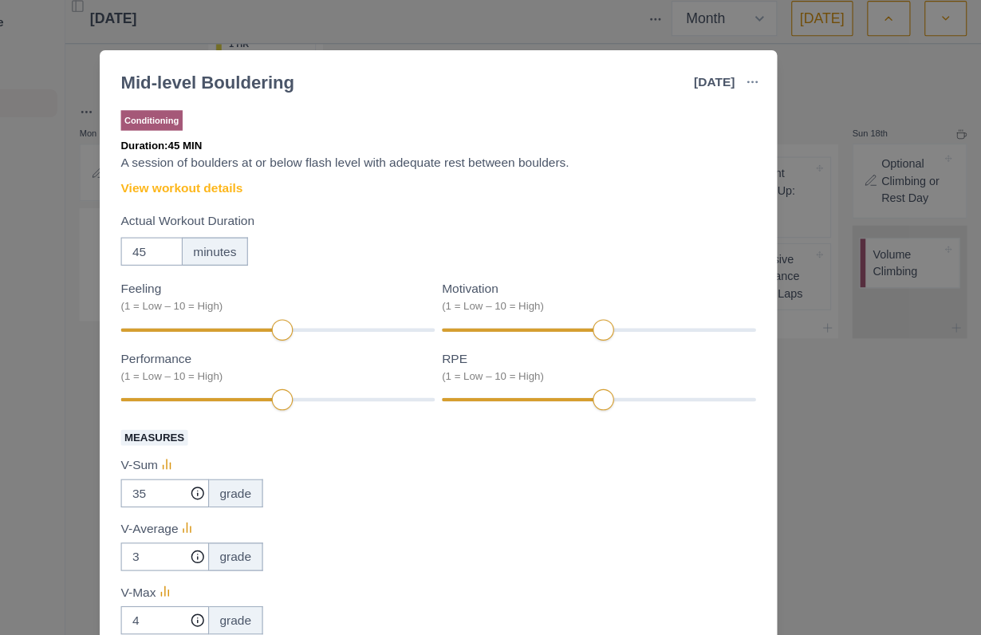
click at [203, 197] on label "Actual Workout Duration" at bounding box center [485, 205] width 565 height 17
click at [203, 220] on input "45" at bounding box center [231, 233] width 56 height 26
click at [203, 168] on link "View workout details" at bounding box center [258, 176] width 110 height 17
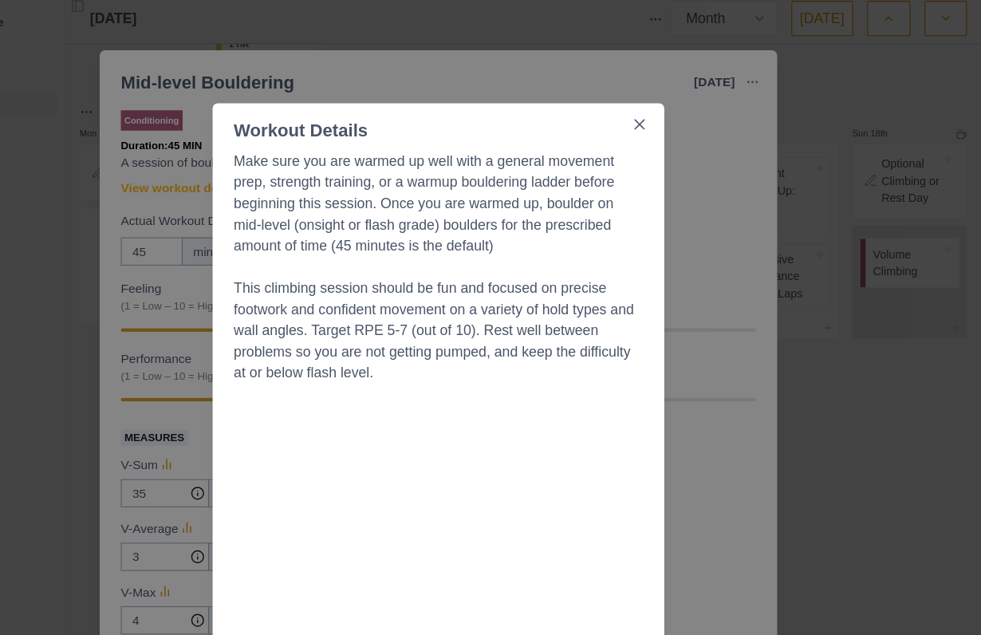
click at [660, 107] on button "Close" at bounding box center [673, 118] width 26 height 26
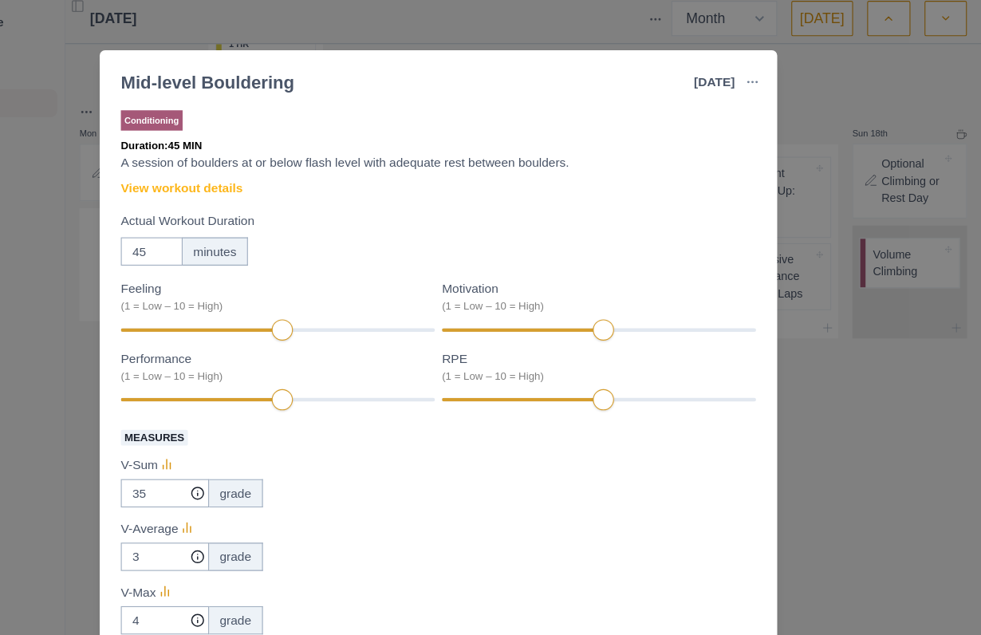
click at [203, 177] on link "View workout details" at bounding box center [258, 176] width 110 height 17
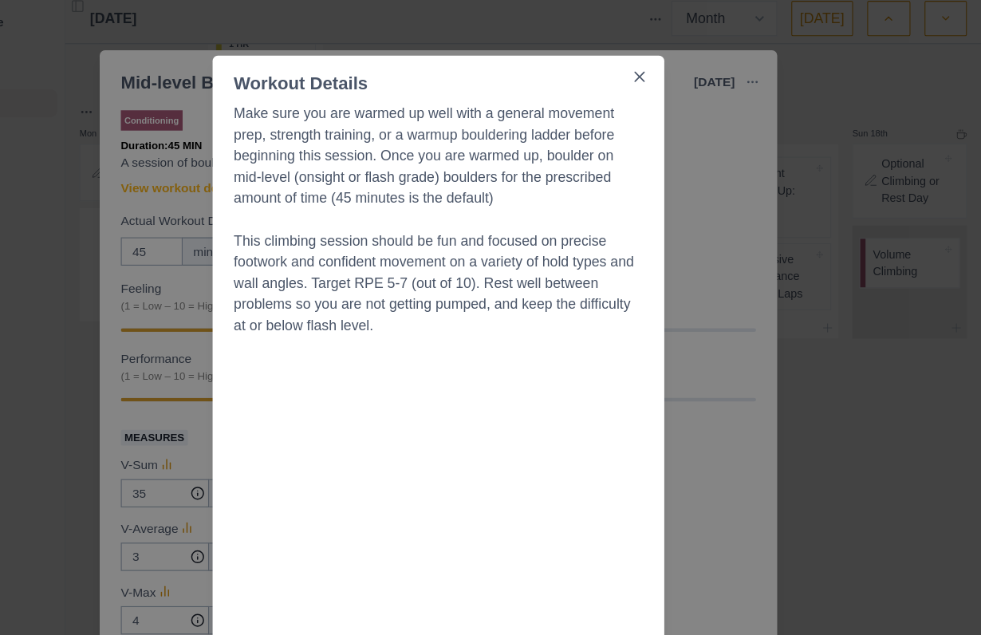
scroll to position [0, 0]
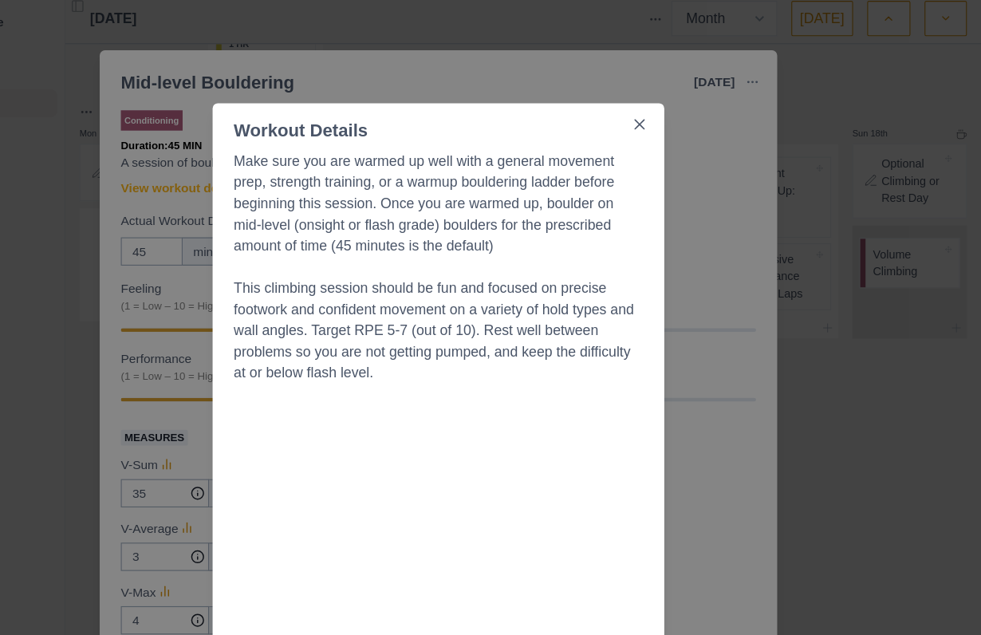
click at [785, 241] on div "Workout Details Make sure you are warmed up well with a general movement prep, …" at bounding box center [490, 317] width 981 height 635
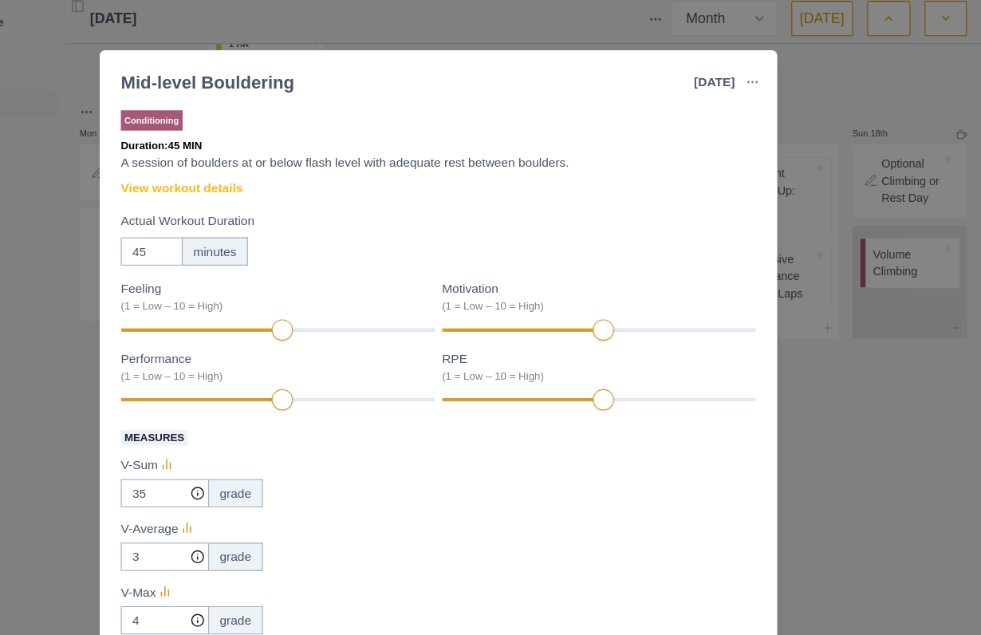
click at [761, 386] on div "Mid-level Bouldering [DATE] Link To Goal View Workout Metrics Edit Original Wor…" at bounding box center [490, 317] width 981 height 635
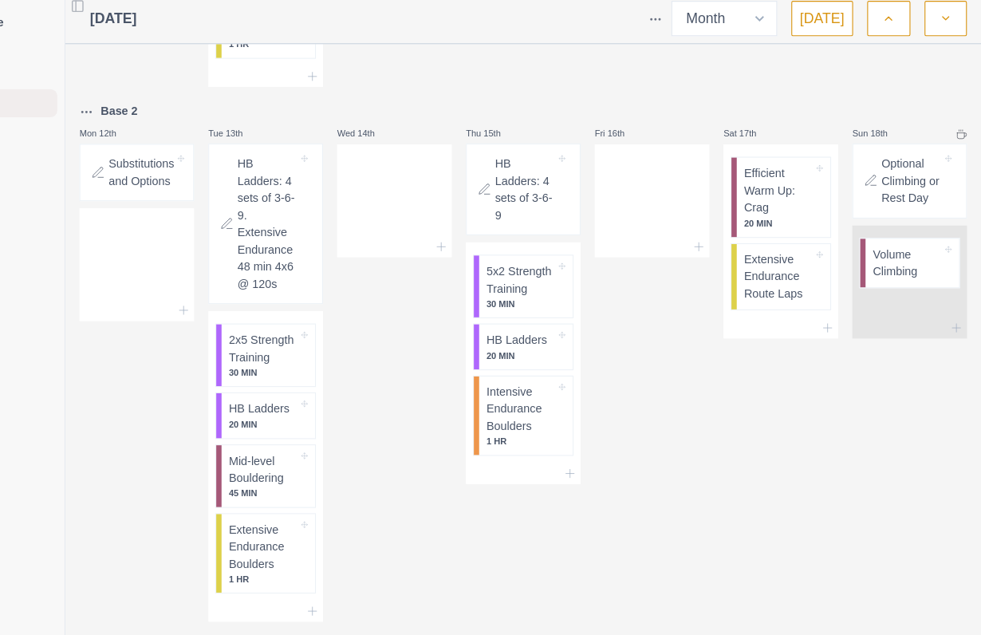
click at [301, 524] on p "Extensive Endurance Boulders" at bounding box center [332, 500] width 62 height 47
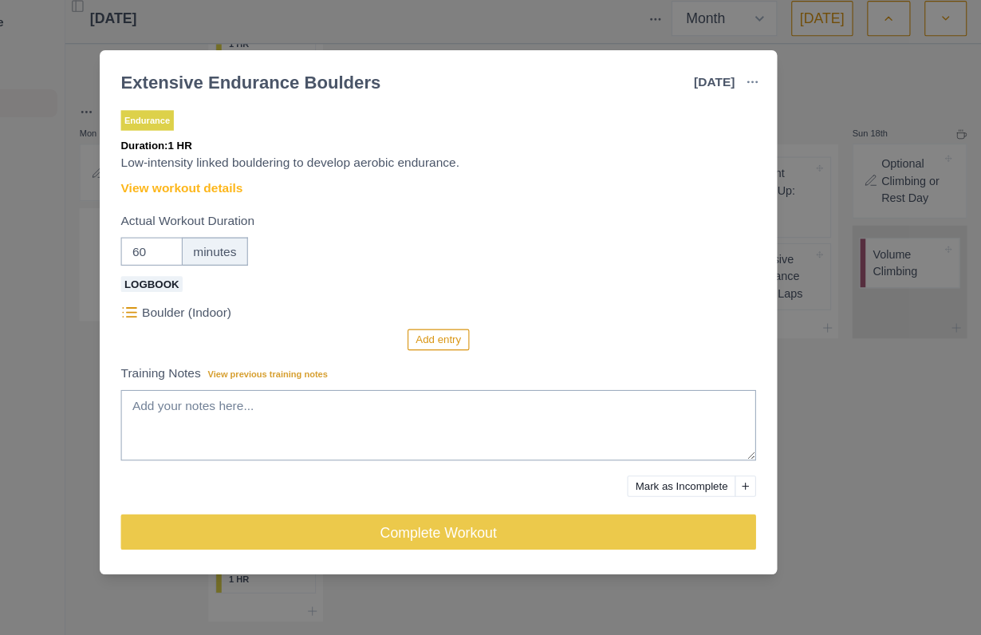
click at [203, 176] on link "View workout details" at bounding box center [258, 176] width 110 height 17
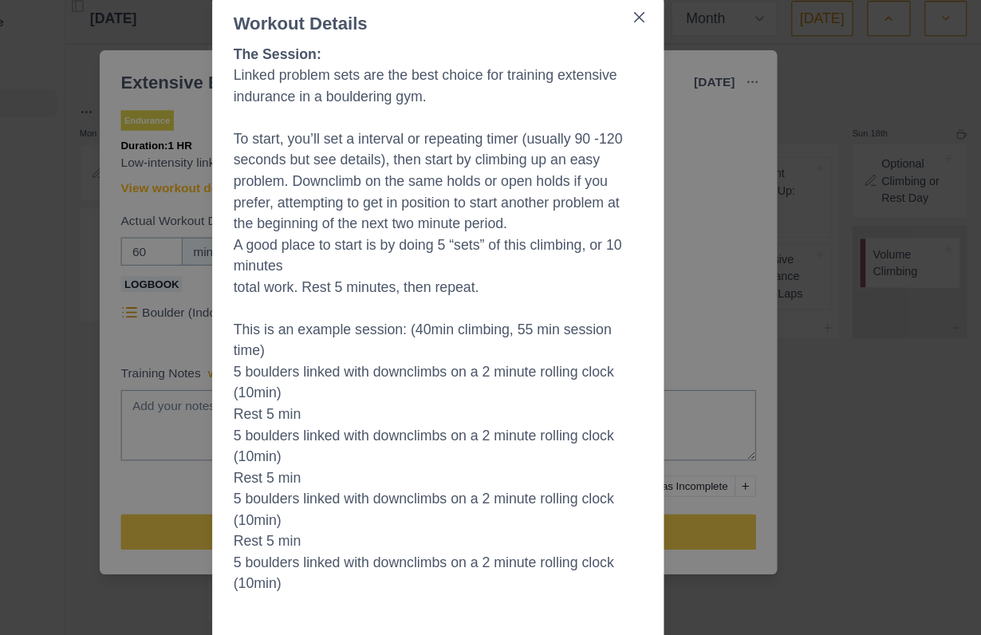
scroll to position [102, 0]
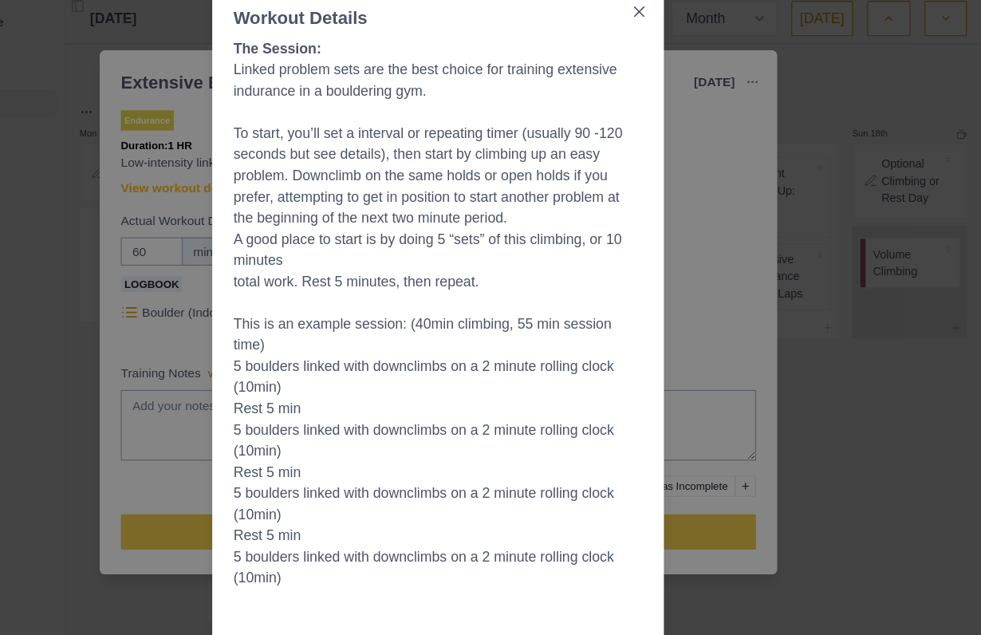
click at [764, 355] on div "Workout Details The Session: Linked problem sets are the best choice for traini…" at bounding box center [490, 317] width 981 height 635
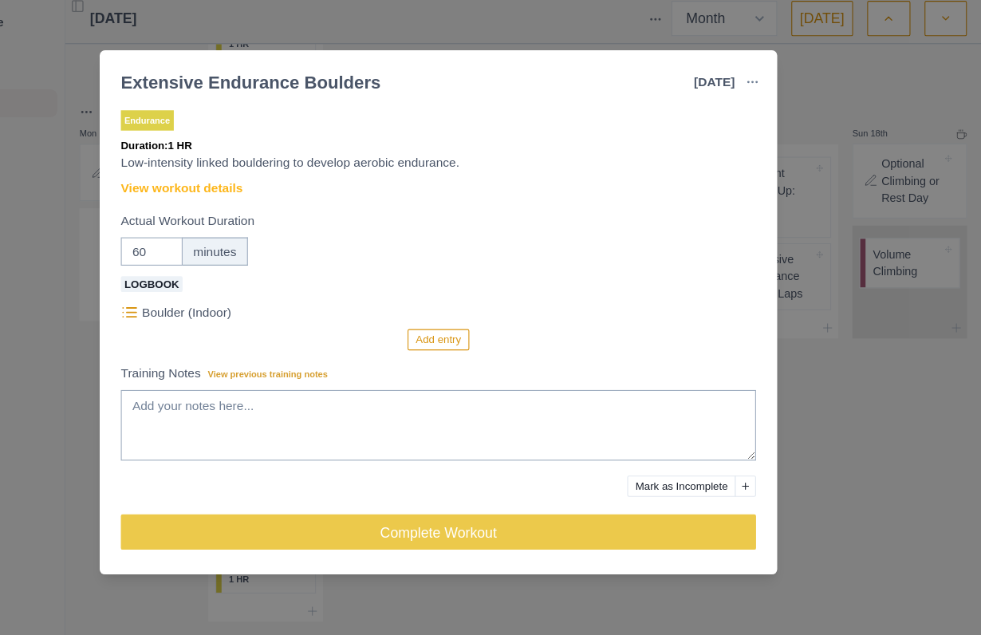
click at [793, 472] on div "Extensive Endurance Boulders [DATE] Link To Goal View Workout Metrics Edit Orig…" at bounding box center [490, 317] width 981 height 635
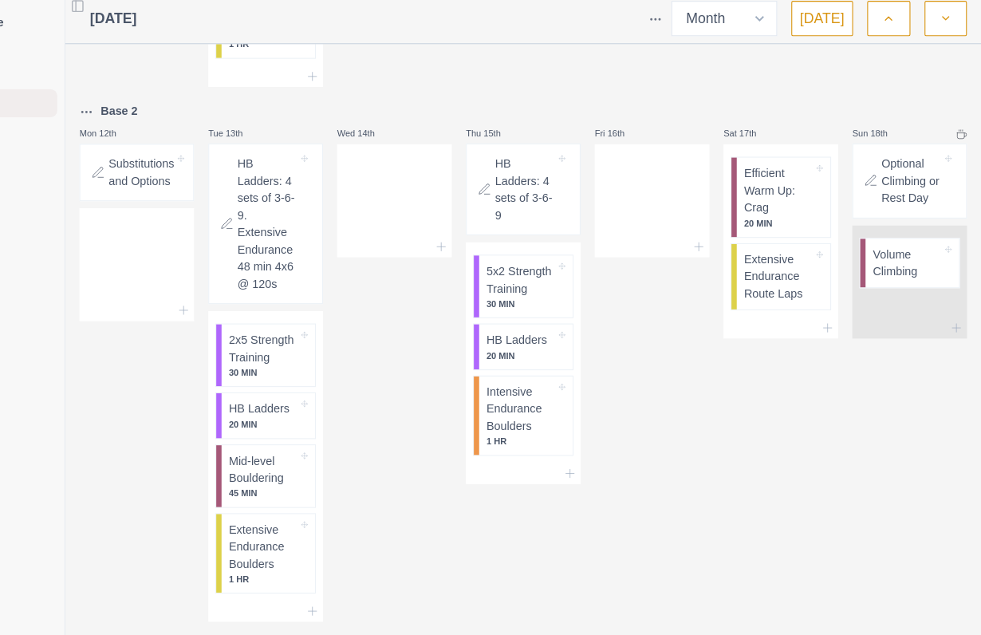
click at [534, 274] on p "5x2 Strength Training" at bounding box center [565, 258] width 62 height 31
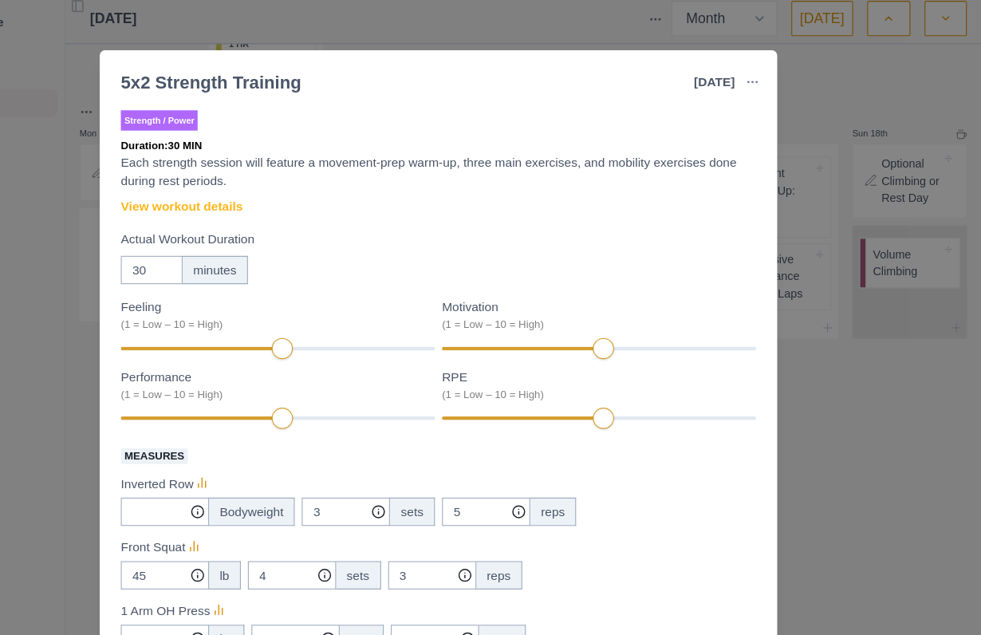
click at [203, 191] on link "View workout details" at bounding box center [258, 192] width 110 height 17
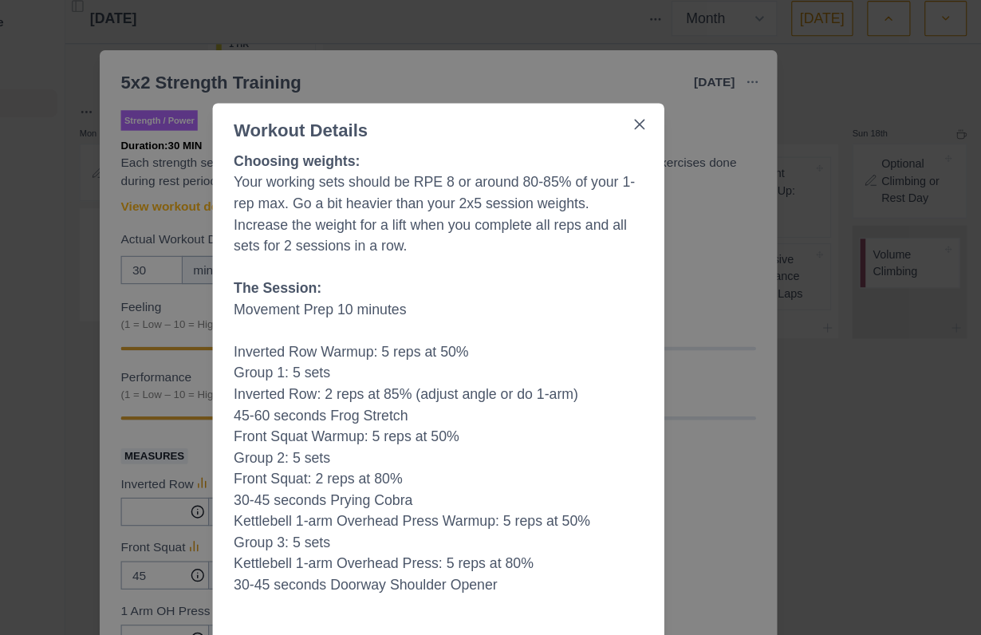
click at [660, 124] on button "Close" at bounding box center [673, 118] width 26 height 26
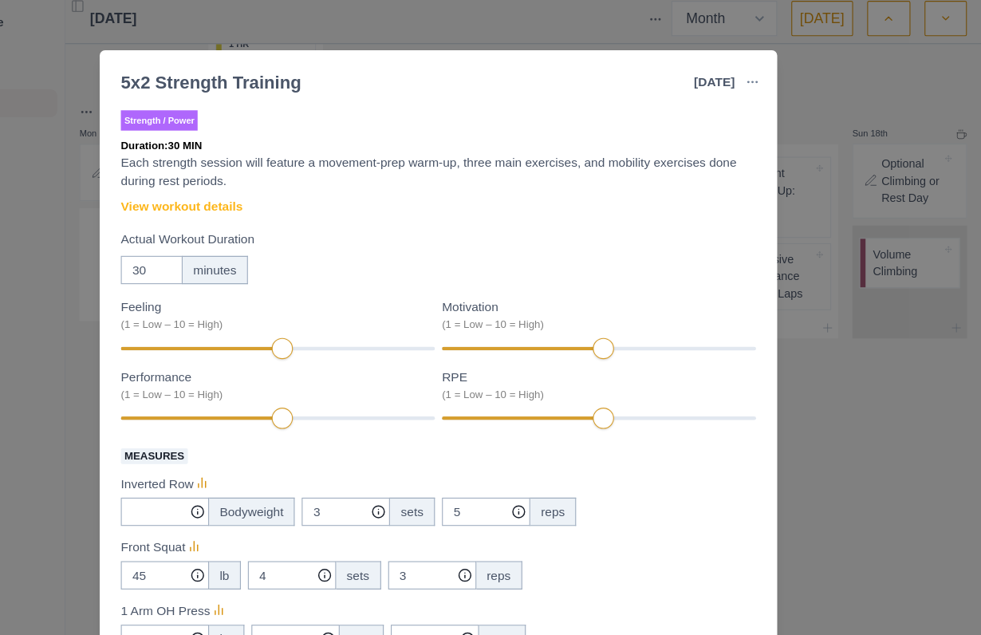
click at [756, 468] on div "5x2 Strength Training [DATE] Link To Goal View Workout Metrics Edit Original Wo…" at bounding box center [490, 317] width 981 height 635
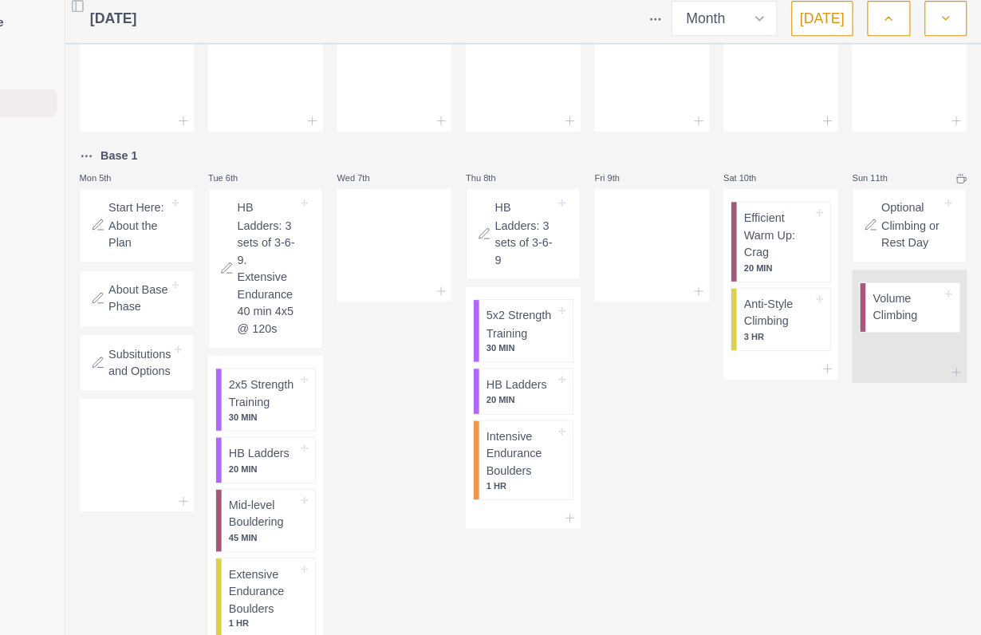
scroll to position [67, 0]
click at [767, 306] on p "3 HR" at bounding box center [798, 312] width 62 height 12
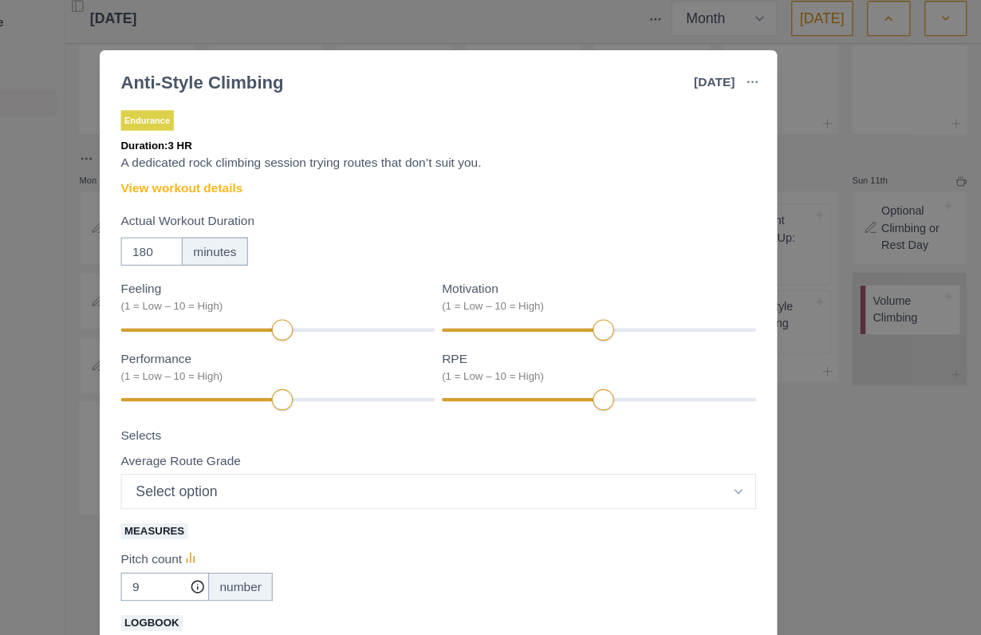
click at [203, 168] on link "View workout details" at bounding box center [258, 176] width 110 height 17
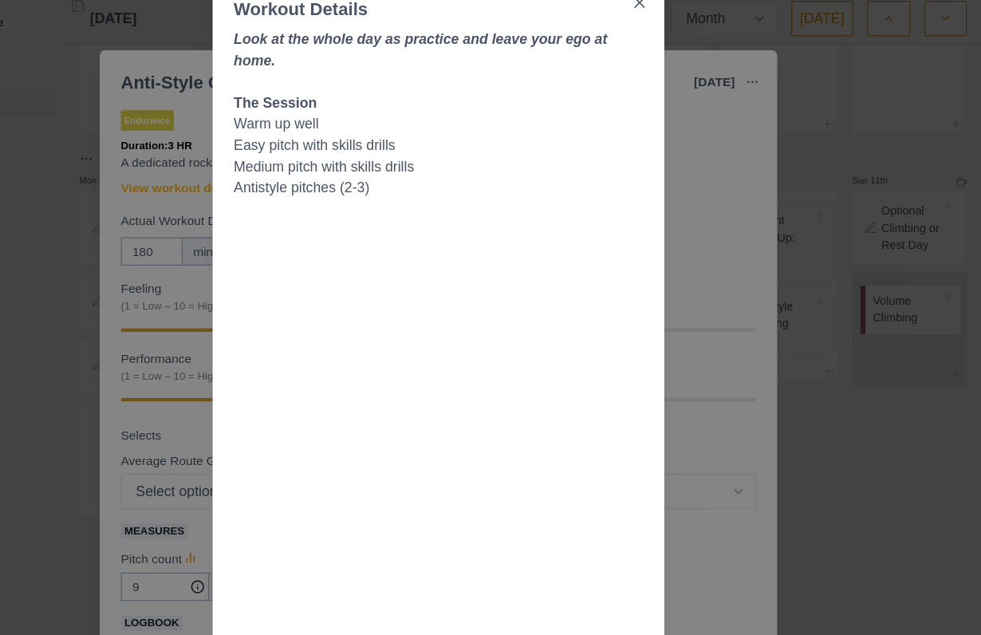
scroll to position [0, 0]
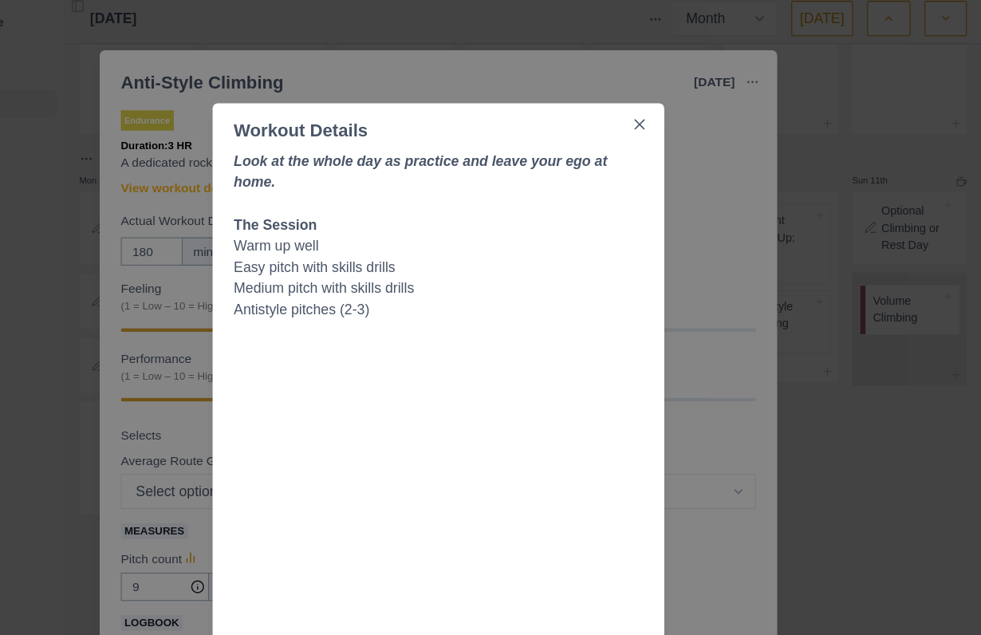
click at [40, 371] on div "Workout Details Look at the whole day as practice and leave your ego at home. T…" at bounding box center [490, 317] width 981 height 635
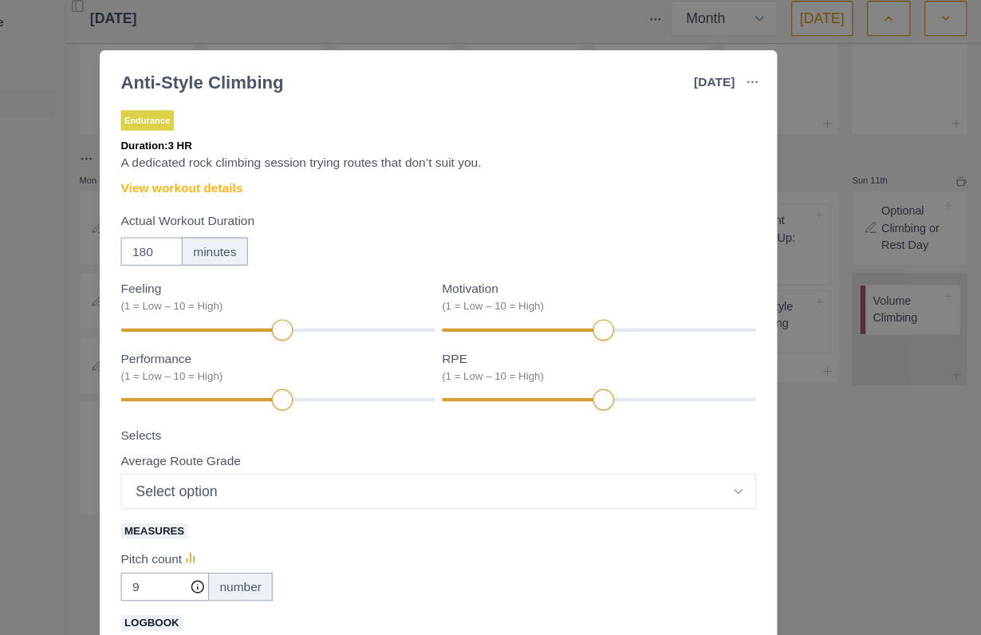
click at [203, 176] on link "View workout details" at bounding box center [258, 176] width 110 height 17
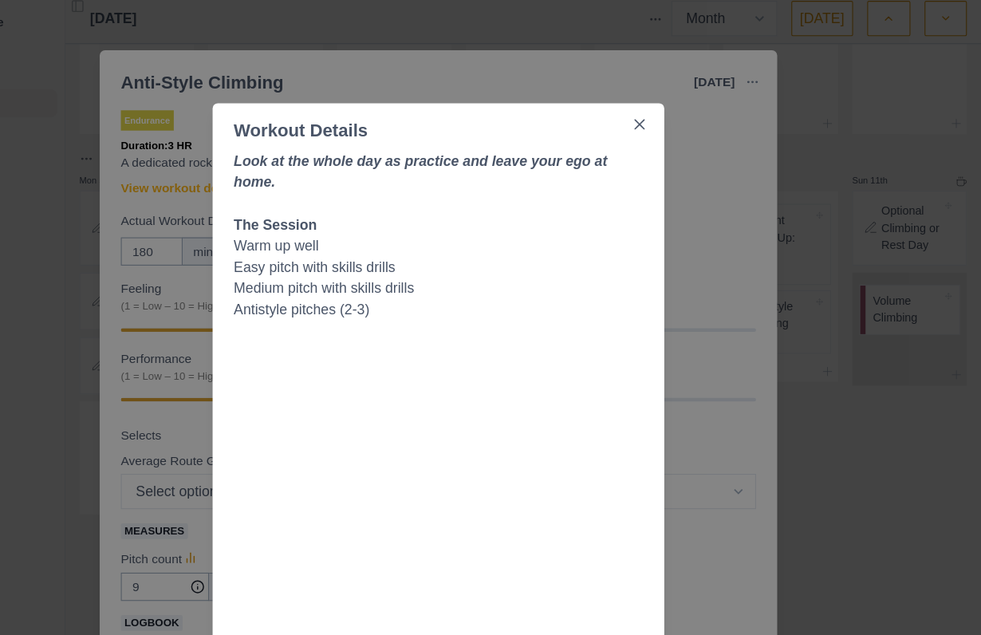
click at [732, 436] on div "Workout Details Look at the whole day as practice and leave your ego at home. T…" at bounding box center [490, 317] width 981 height 635
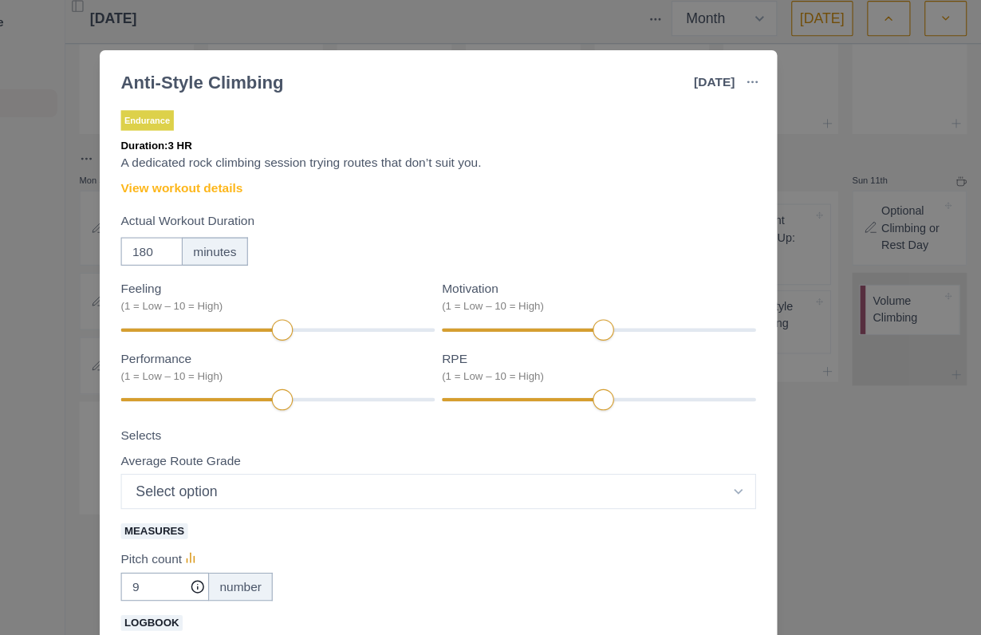
click at [744, 386] on div "Anti-Style Climbing [DATE] Link To Goal View Workout Metrics Edit Original Work…" at bounding box center [490, 317] width 981 height 635
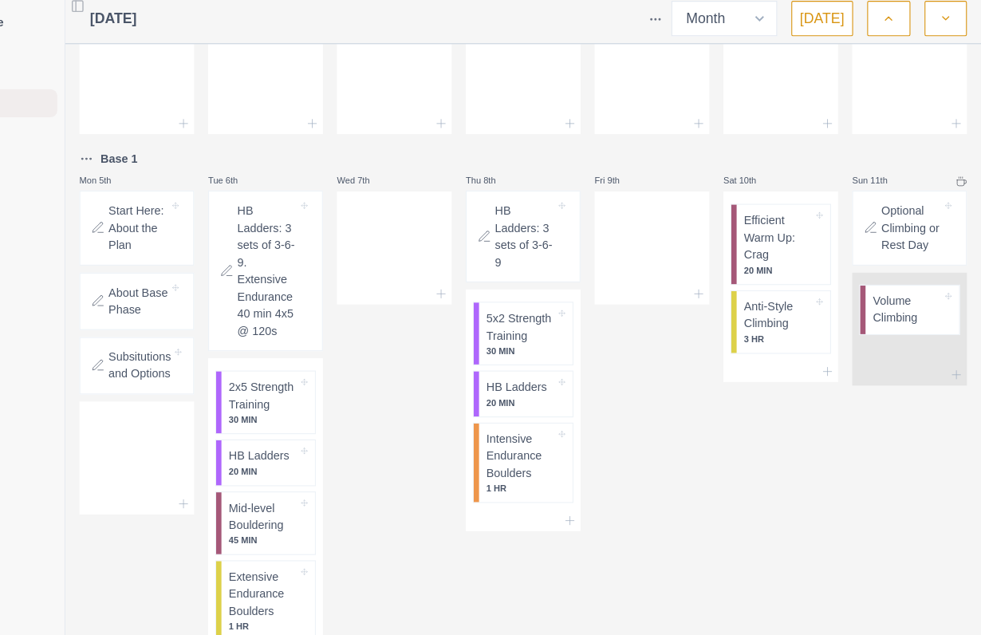
click at [883, 270] on p "Volume Climbing" at bounding box center [914, 285] width 62 height 31
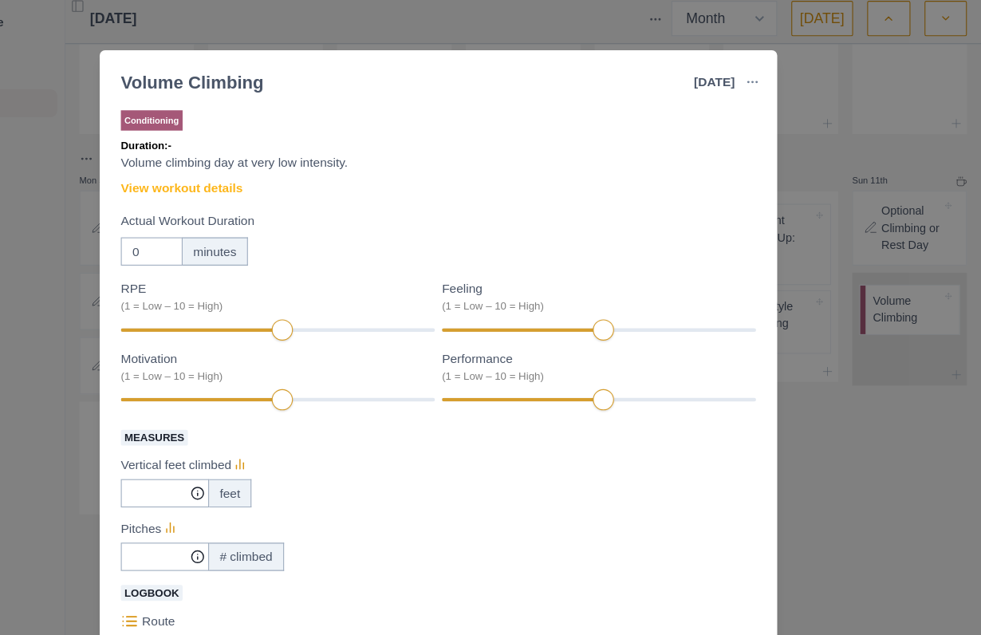
scroll to position [1, 0]
click at [203, 172] on link "View workout details" at bounding box center [258, 175] width 110 height 17
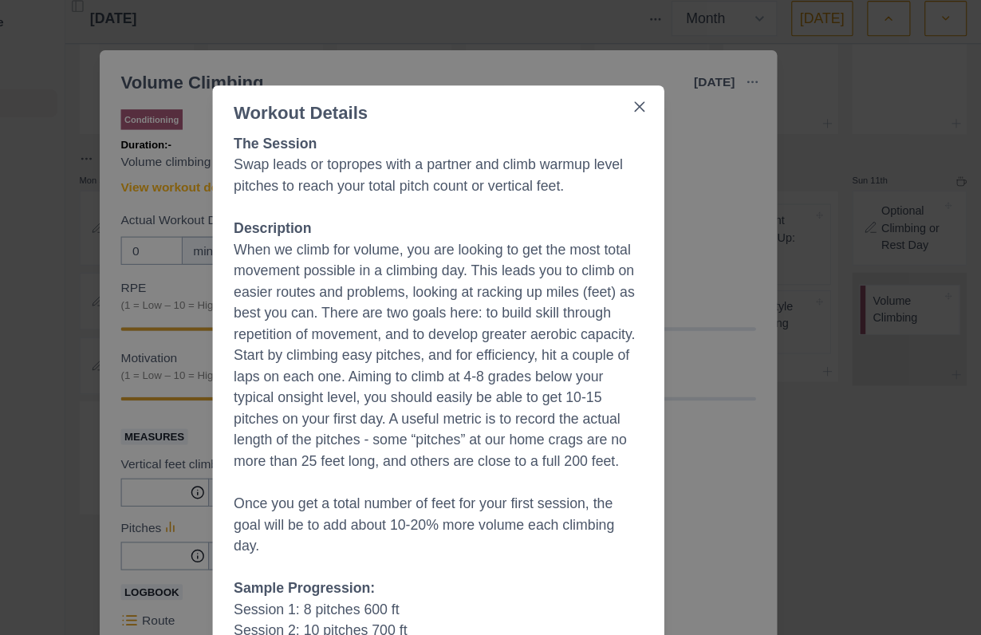
scroll to position [17, 0]
click at [578, 119] on div "The Session Swap leads or topropes with a partner and climb warmup level pitche…" at bounding box center [490, 419] width 409 height 600
click at [668, 97] on icon "Close" at bounding box center [673, 102] width 10 height 10
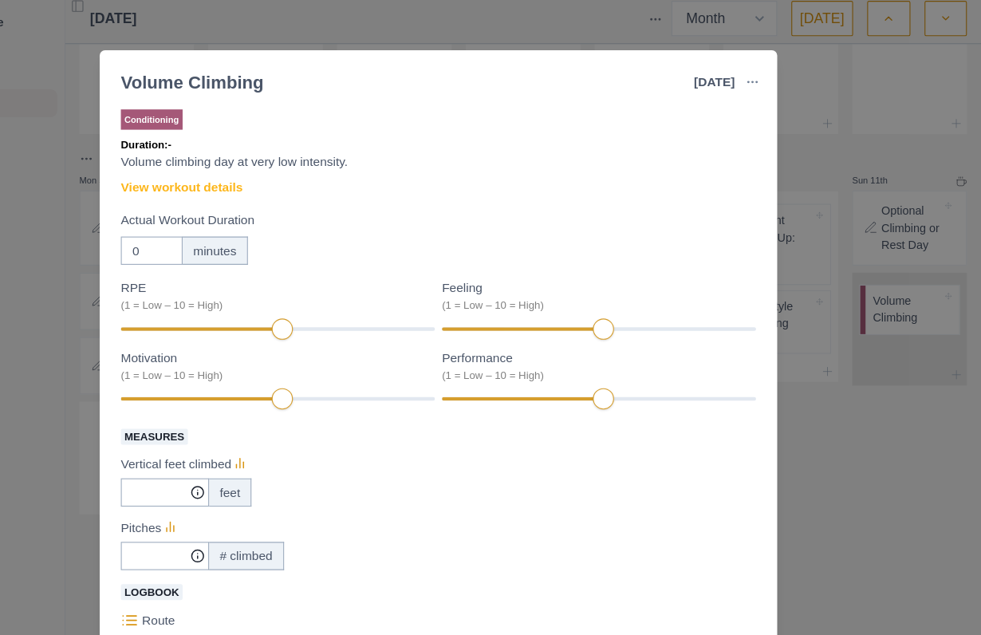
click at [203, 175] on link "View workout details" at bounding box center [258, 175] width 110 height 17
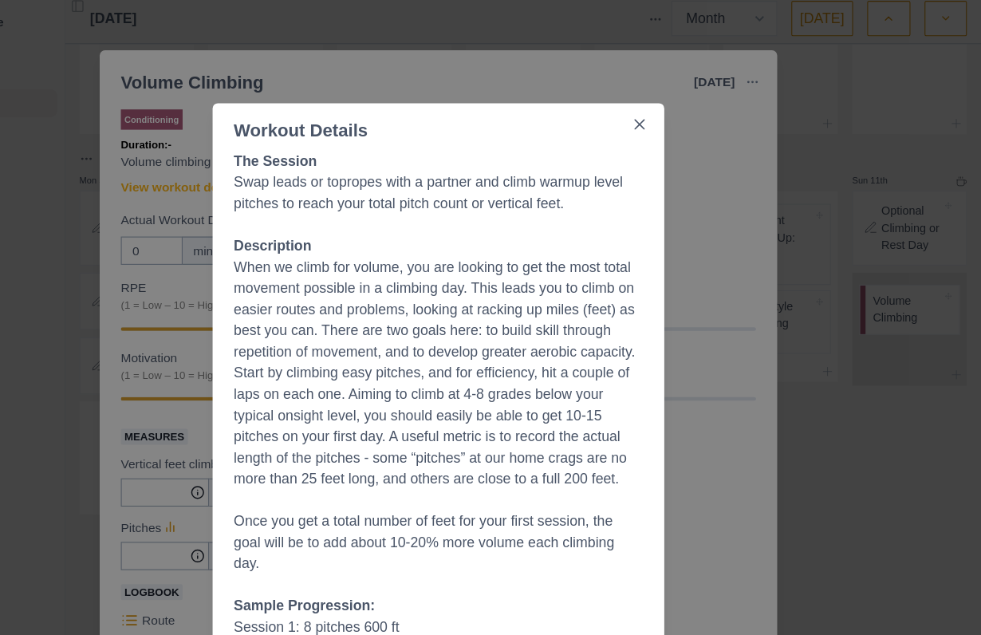
click at [664, 491] on div "Workout Details The Session Swap leads or topropes with a partner and climb war…" at bounding box center [490, 317] width 981 height 635
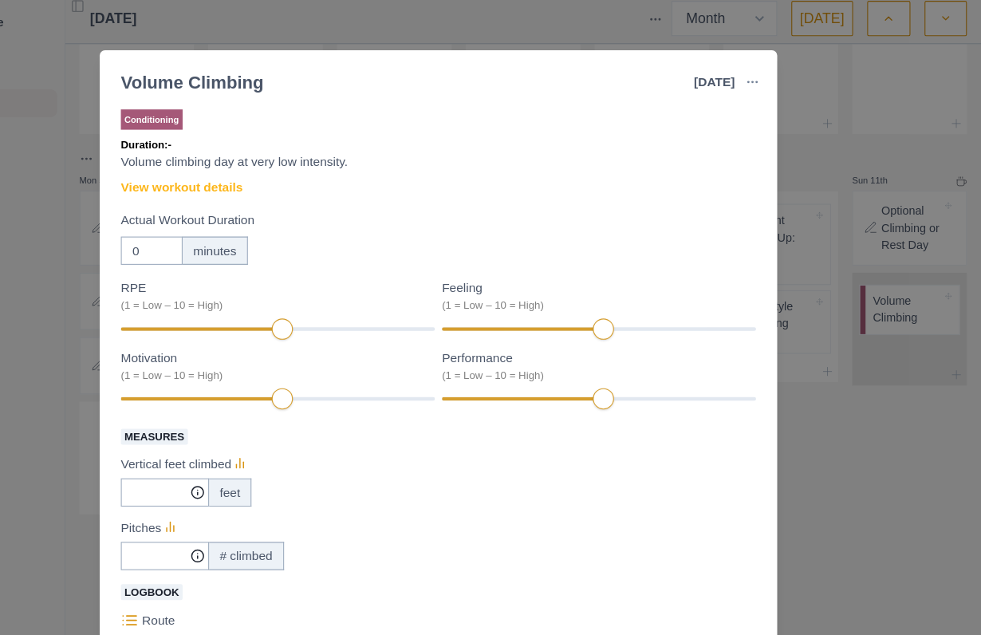
click at [769, 501] on div "Volume Climbing [DATE] Link To Goal View Workout Metrics Edit Original Workout …" at bounding box center [490, 317] width 981 height 635
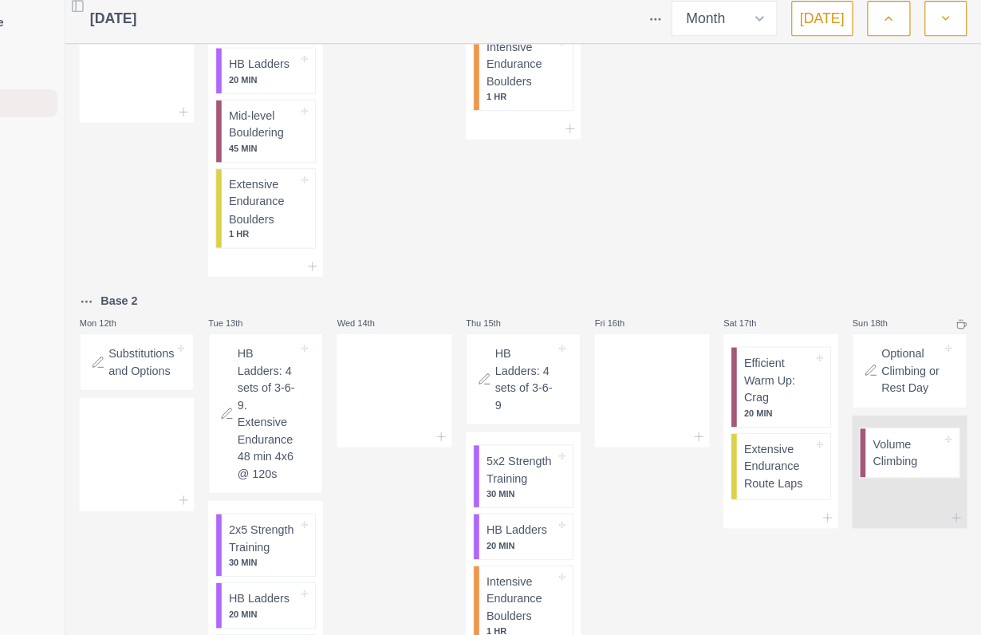
scroll to position [422, 0]
click at [767, 434] on p "Extensive Endurance Route Laps" at bounding box center [798, 427] width 62 height 47
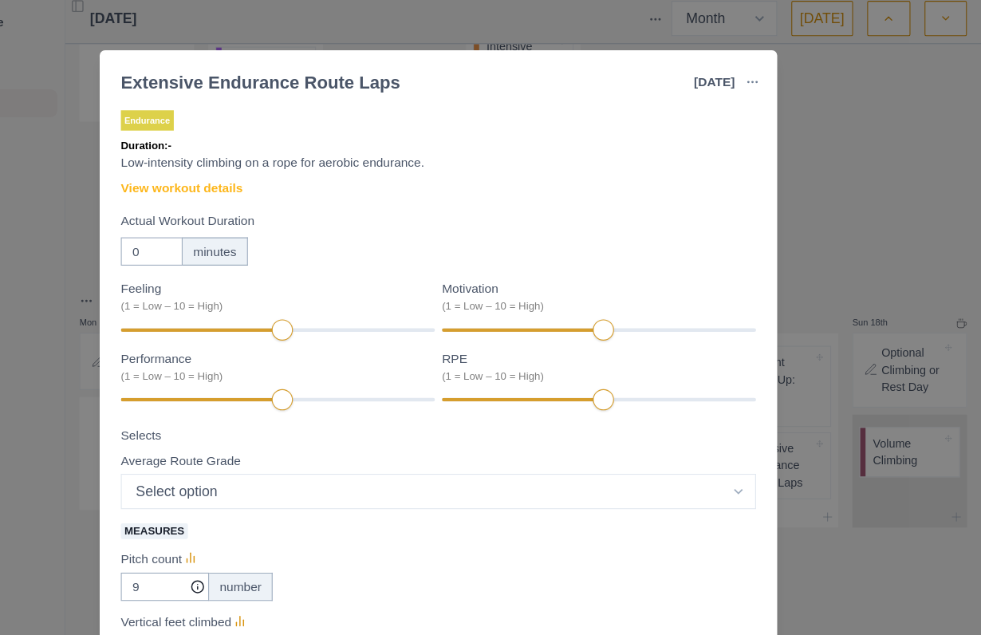
click at [203, 168] on link "View workout details" at bounding box center [258, 176] width 110 height 17
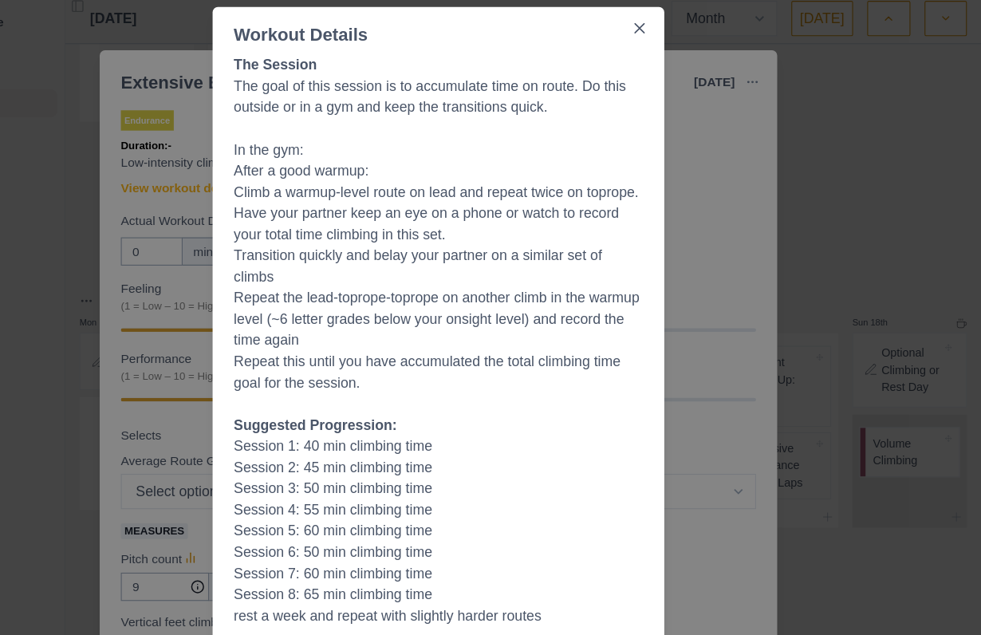
scroll to position [92, 0]
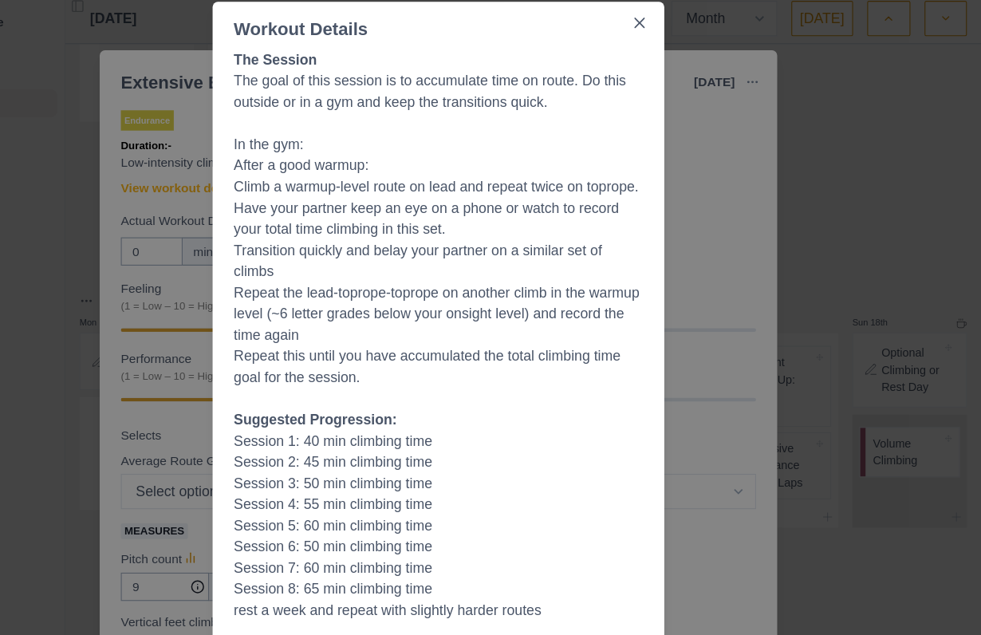
click at [660, 31] on button "Close" at bounding box center [673, 27] width 26 height 26
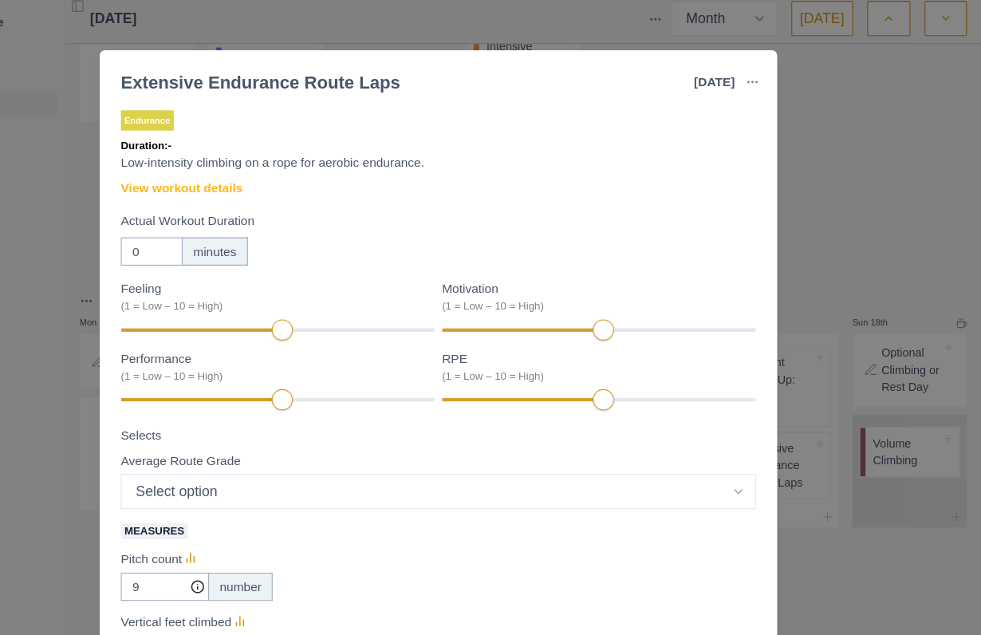
click at [215, 172] on link "View workout details" at bounding box center [258, 176] width 110 height 17
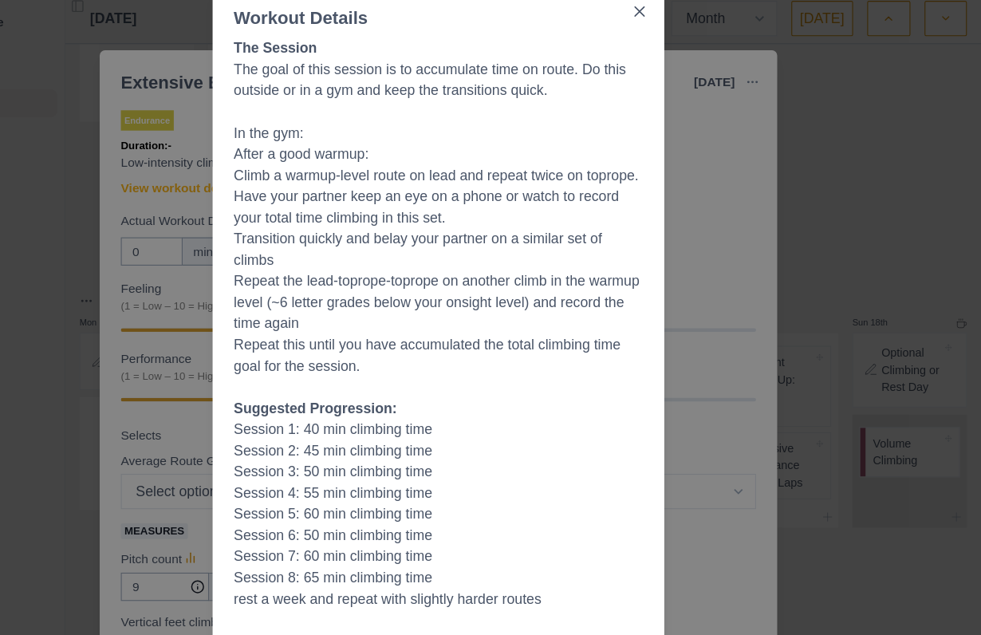
scroll to position [108, 0]
